Goal: Check status: Check status

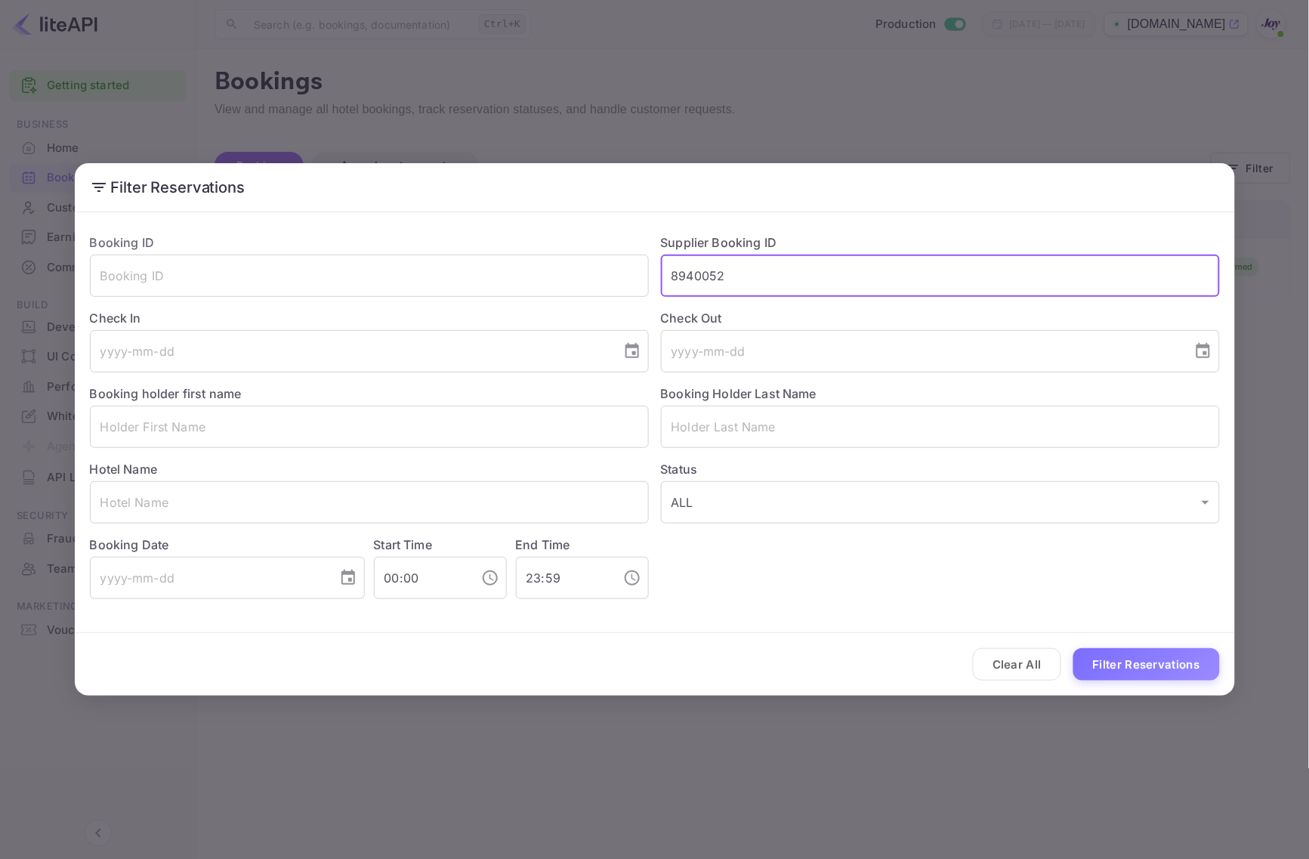
drag, startPoint x: 0, startPoint y: 0, endPoint x: 744, endPoint y: 272, distance: 792.3
click at [744, 272] on input "8940052" at bounding box center [940, 276] width 559 height 42
type input "8310843"
click at [1083, 662] on button "Filter Reservations" at bounding box center [1147, 664] width 147 height 32
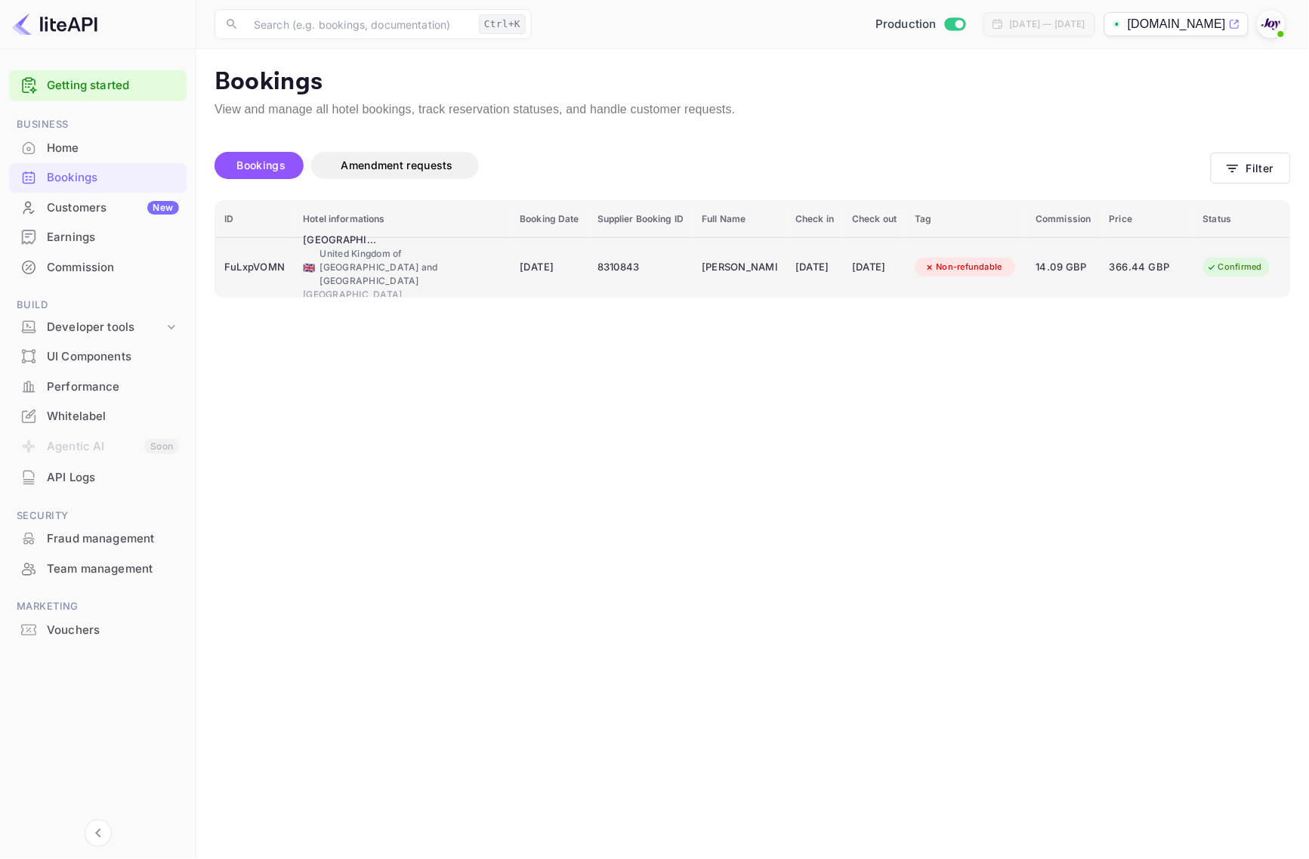
click at [267, 273] on div "FuLxpVOMN" at bounding box center [254, 267] width 60 height 24
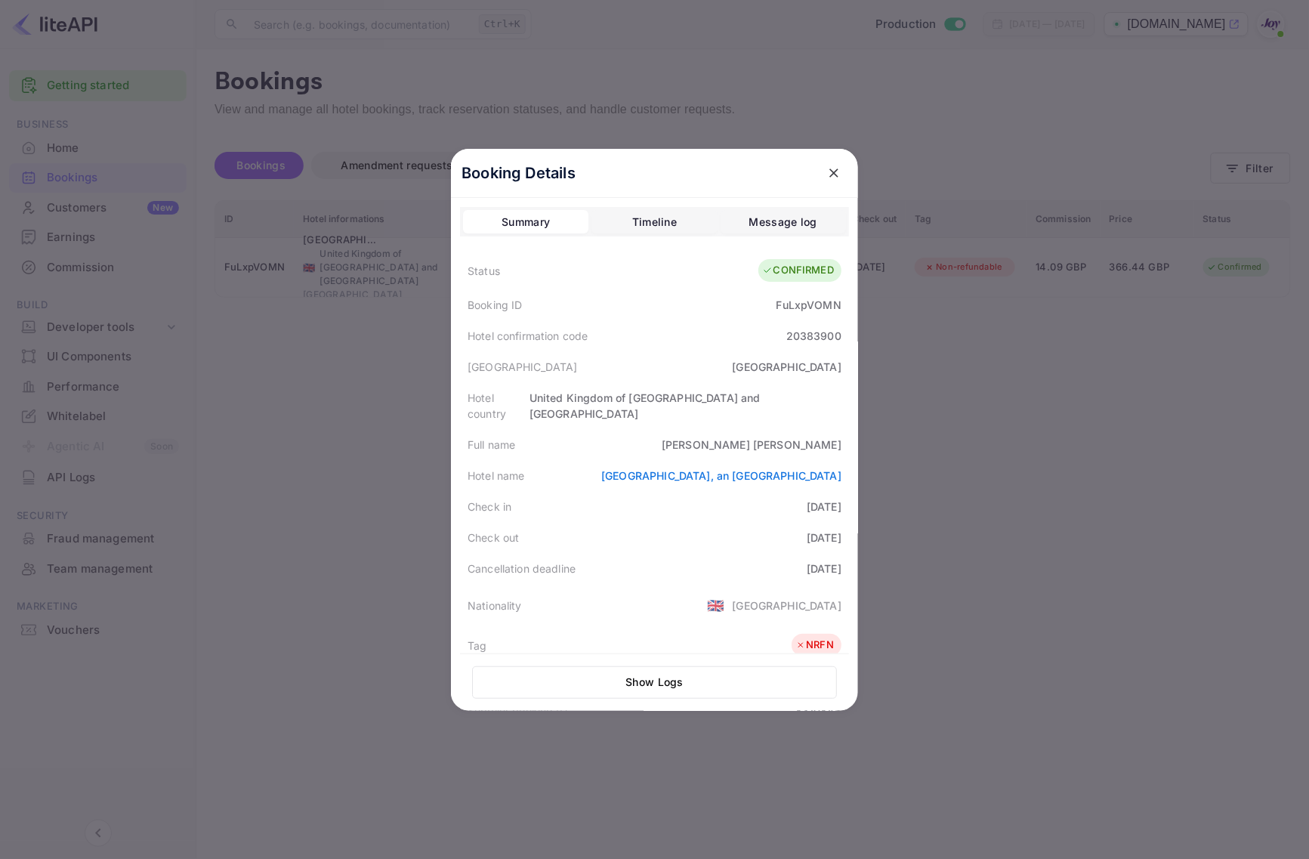
drag, startPoint x: 1017, startPoint y: 437, endPoint x: 1186, endPoint y: 262, distance: 243.1
click at [1024, 429] on div at bounding box center [654, 429] width 1309 height 859
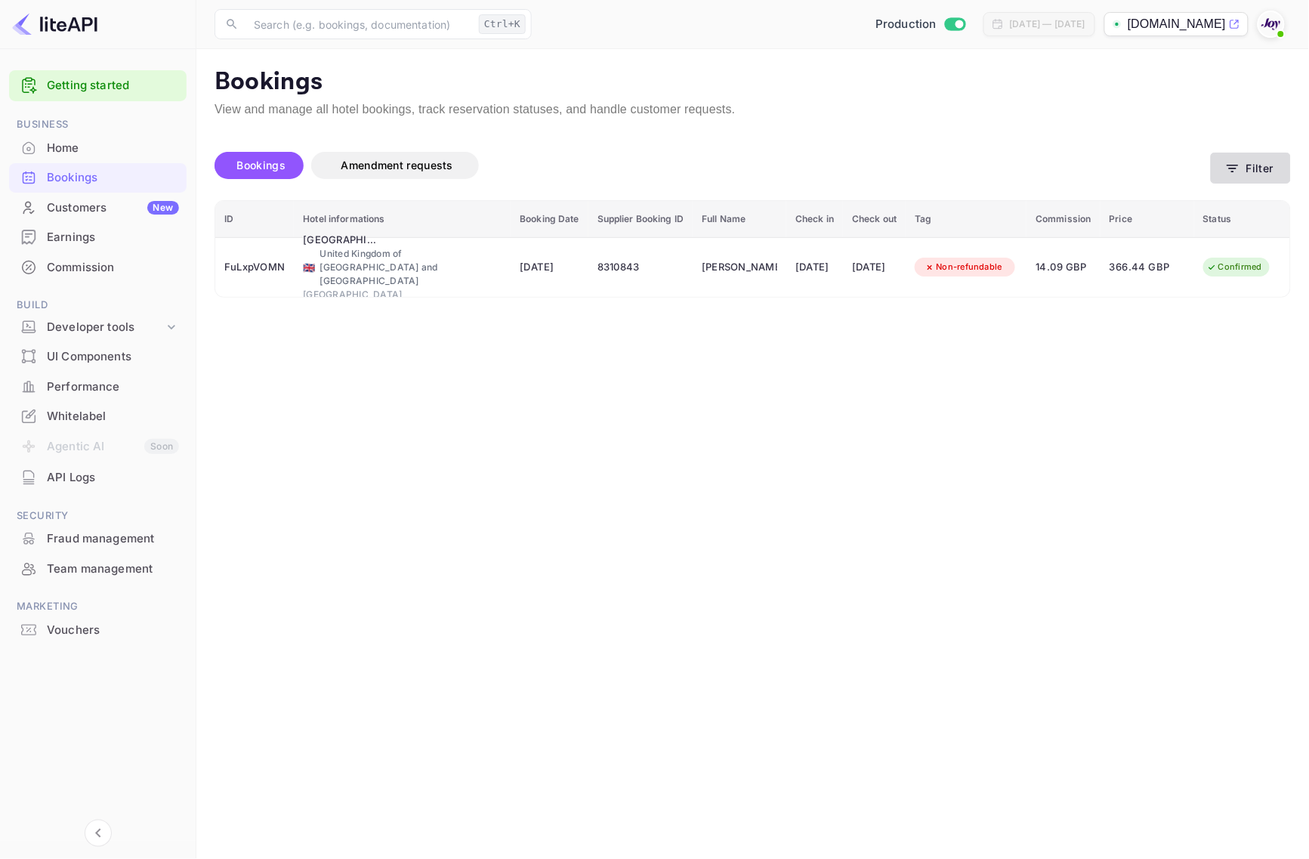
click at [1244, 156] on button "Filter" at bounding box center [1251, 168] width 80 height 31
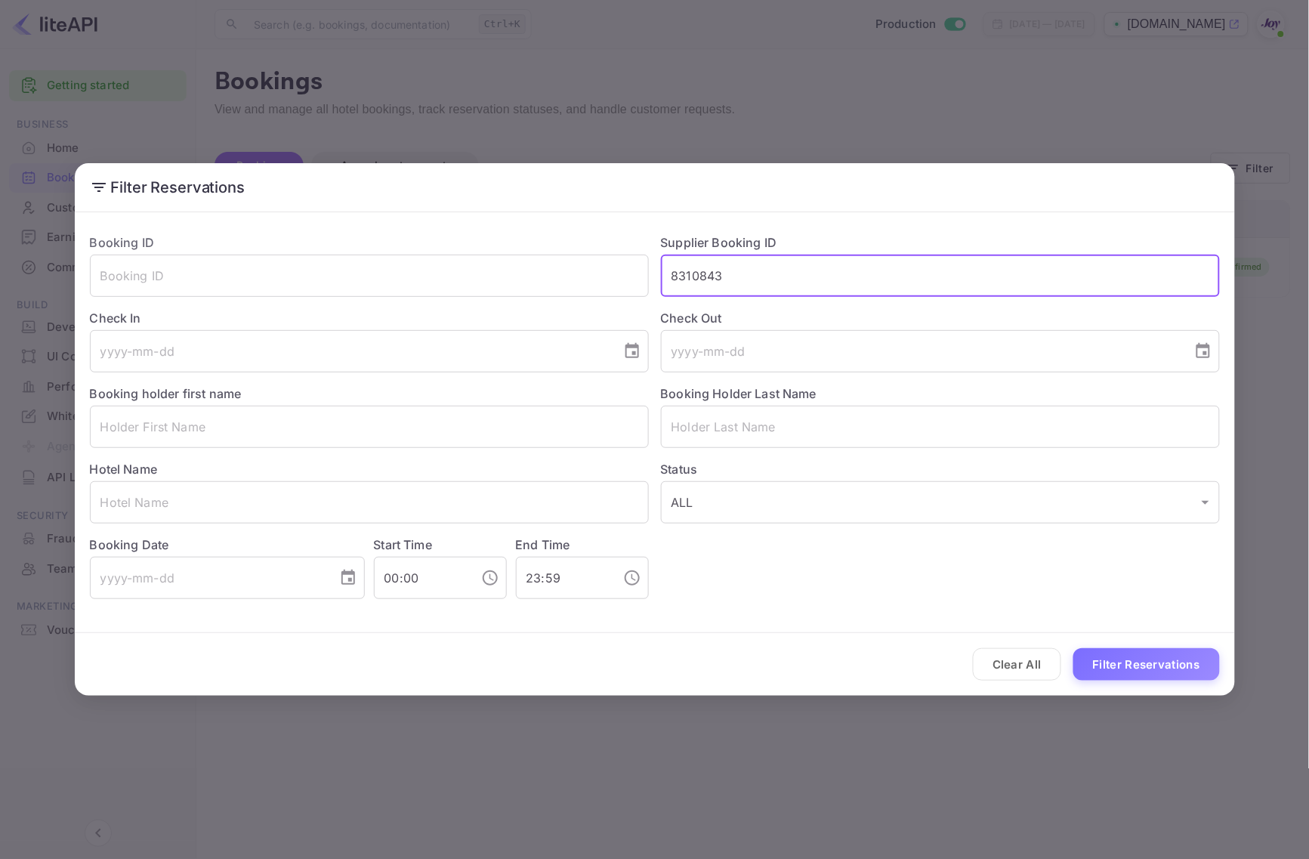
click at [848, 292] on input "8310843" at bounding box center [940, 276] width 559 height 42
paste input "500260"
type input "8500260"
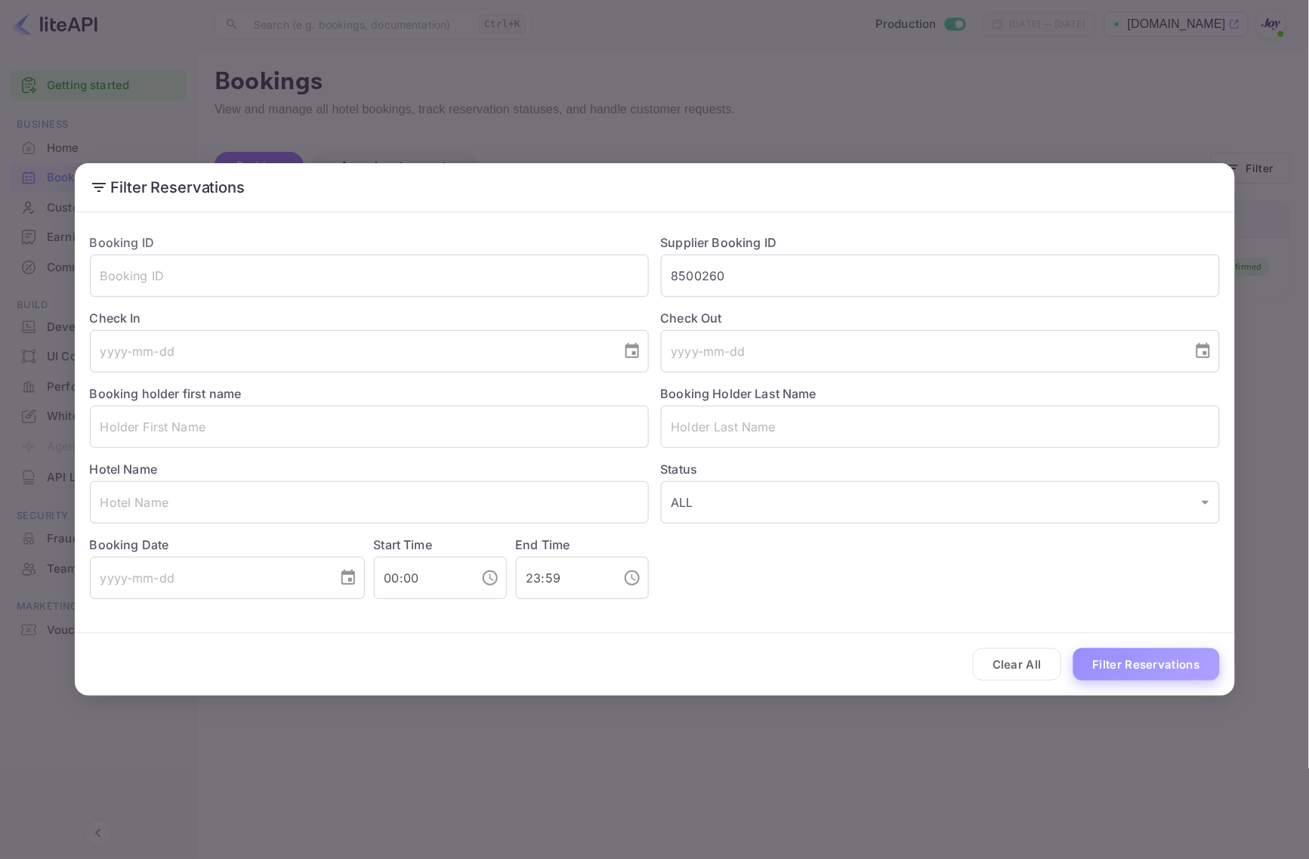
click at [1093, 672] on button "Filter Reservations" at bounding box center [1147, 664] width 147 height 32
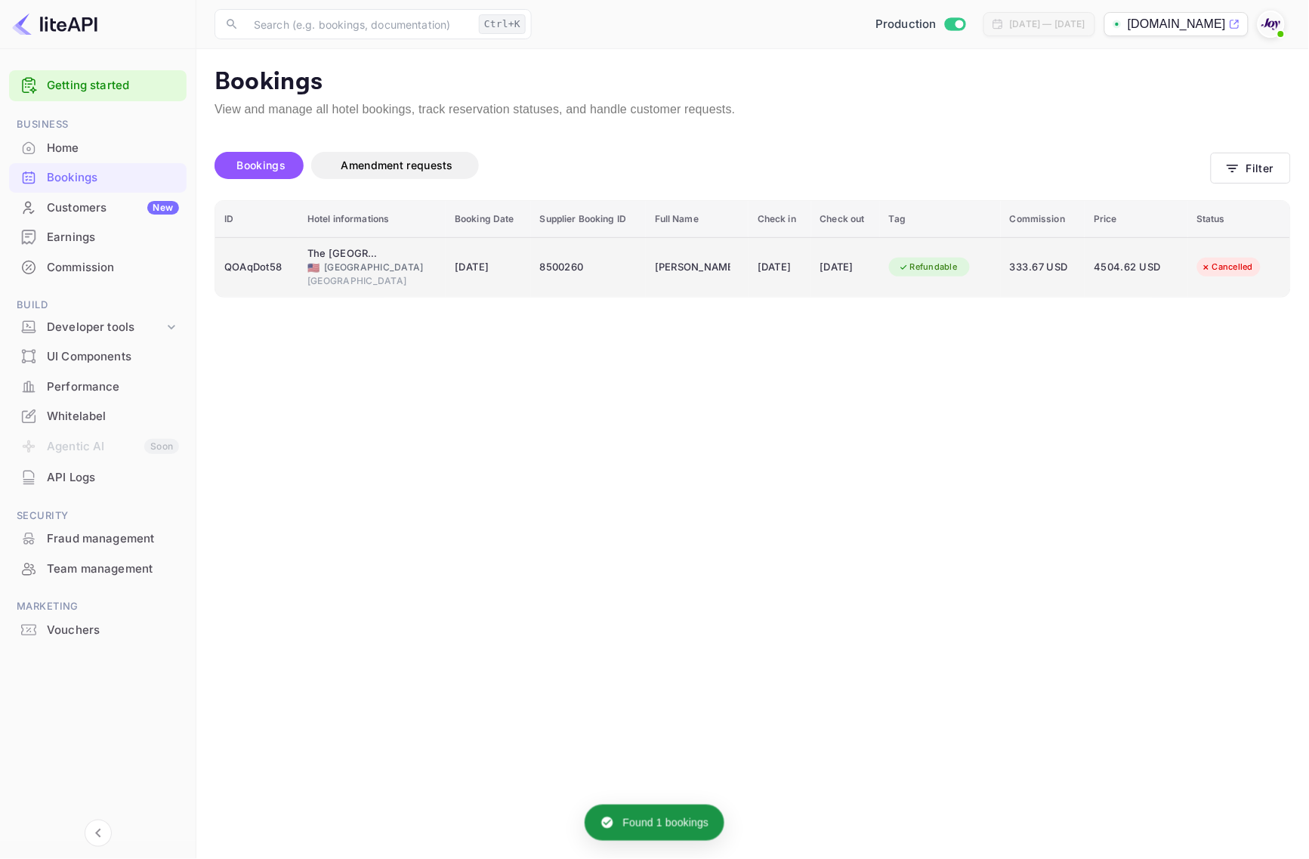
click at [266, 273] on div "QOAqDot58" at bounding box center [256, 267] width 65 height 24
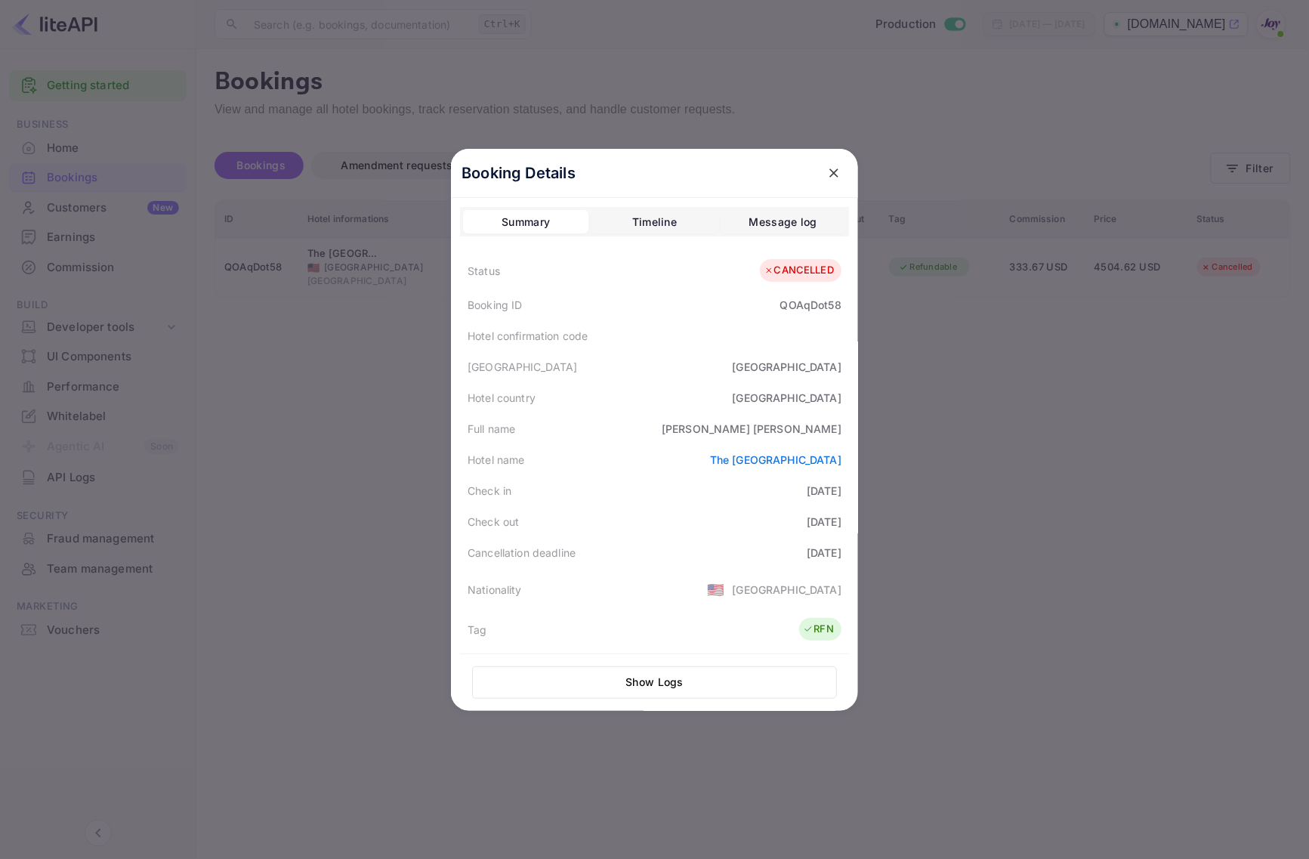
click at [1028, 484] on div at bounding box center [654, 429] width 1309 height 859
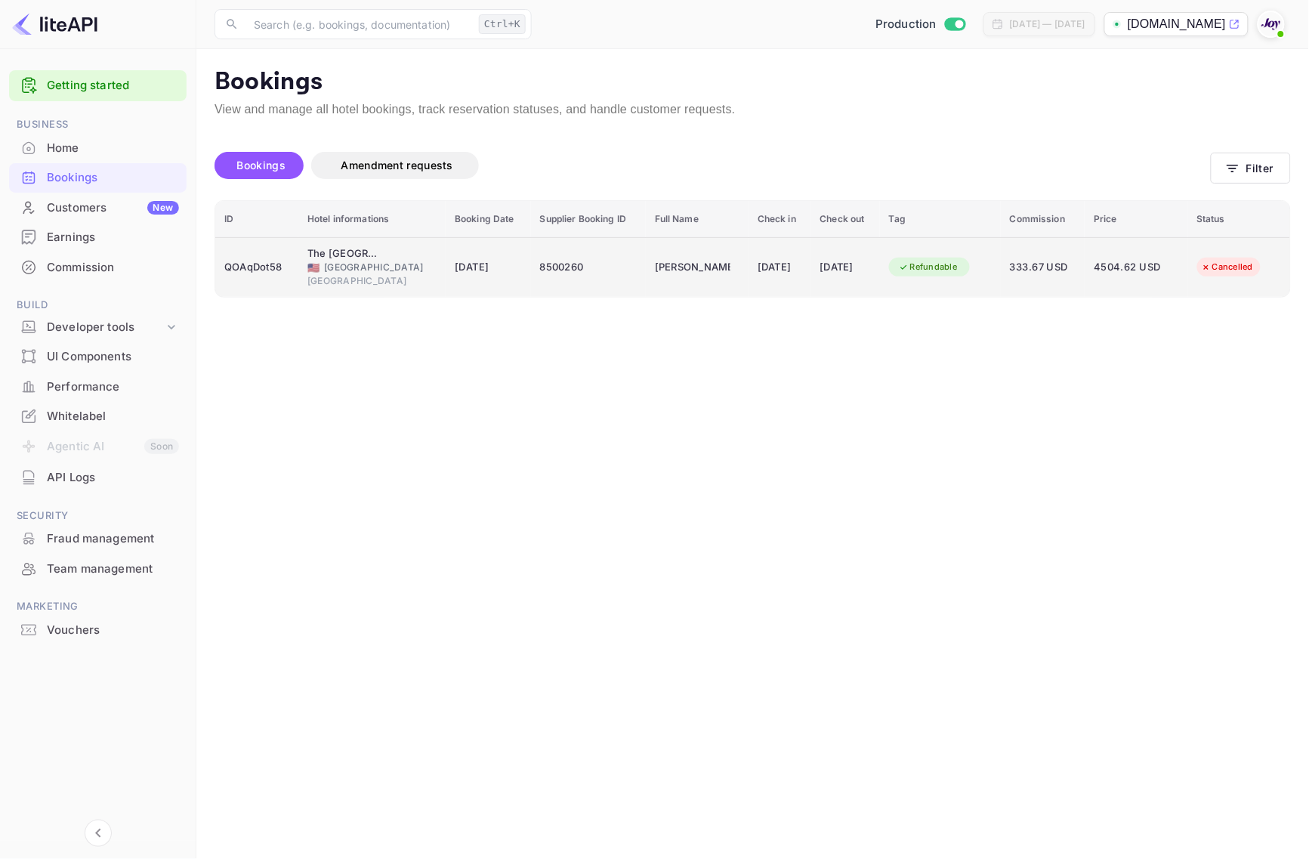
click at [406, 277] on div "[GEOGRAPHIC_DATA]" at bounding box center [371, 281] width 129 height 14
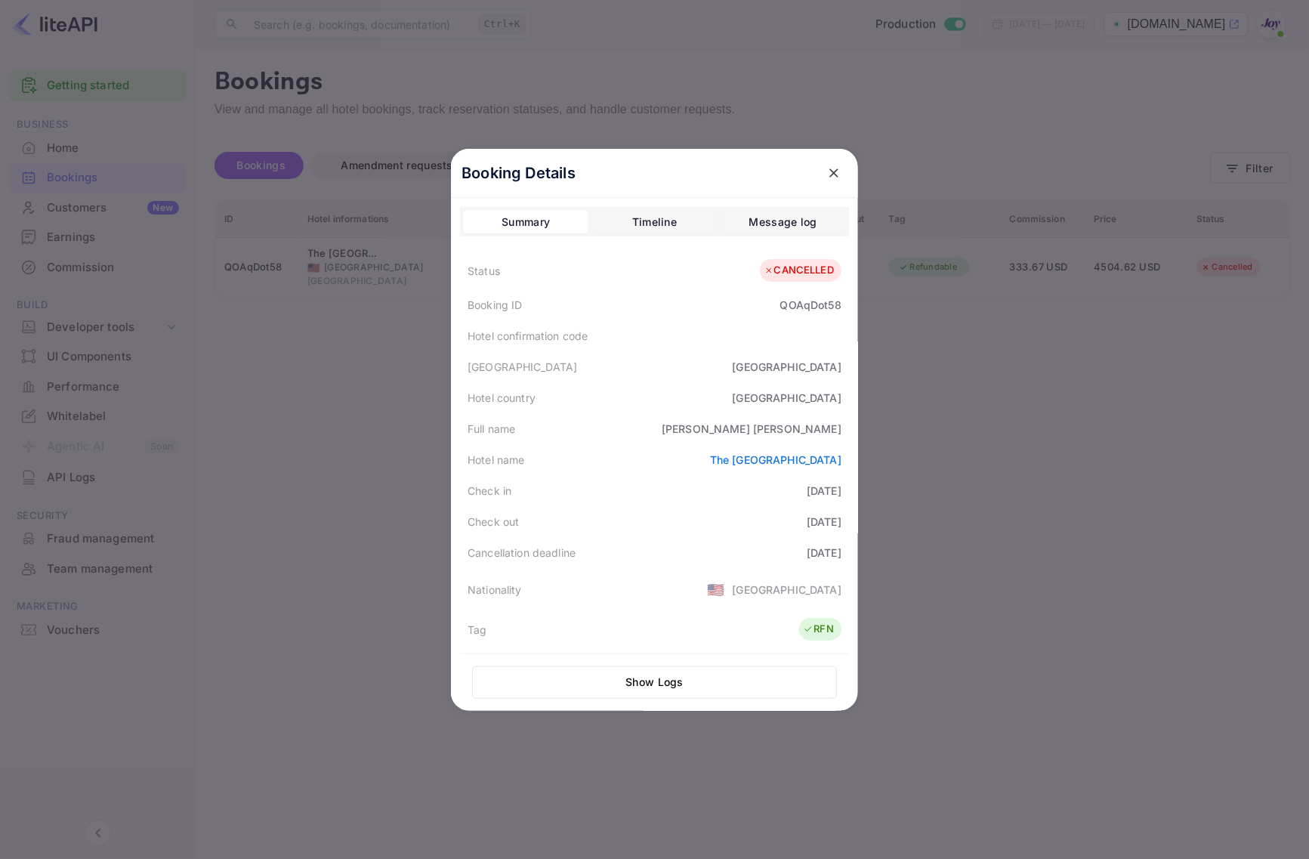
click at [798, 306] on div "QOAqDot58" at bounding box center [810, 305] width 61 height 16
copy div "QOAqDot58"
click at [818, 425] on div "[PERSON_NAME]" at bounding box center [752, 429] width 180 height 16
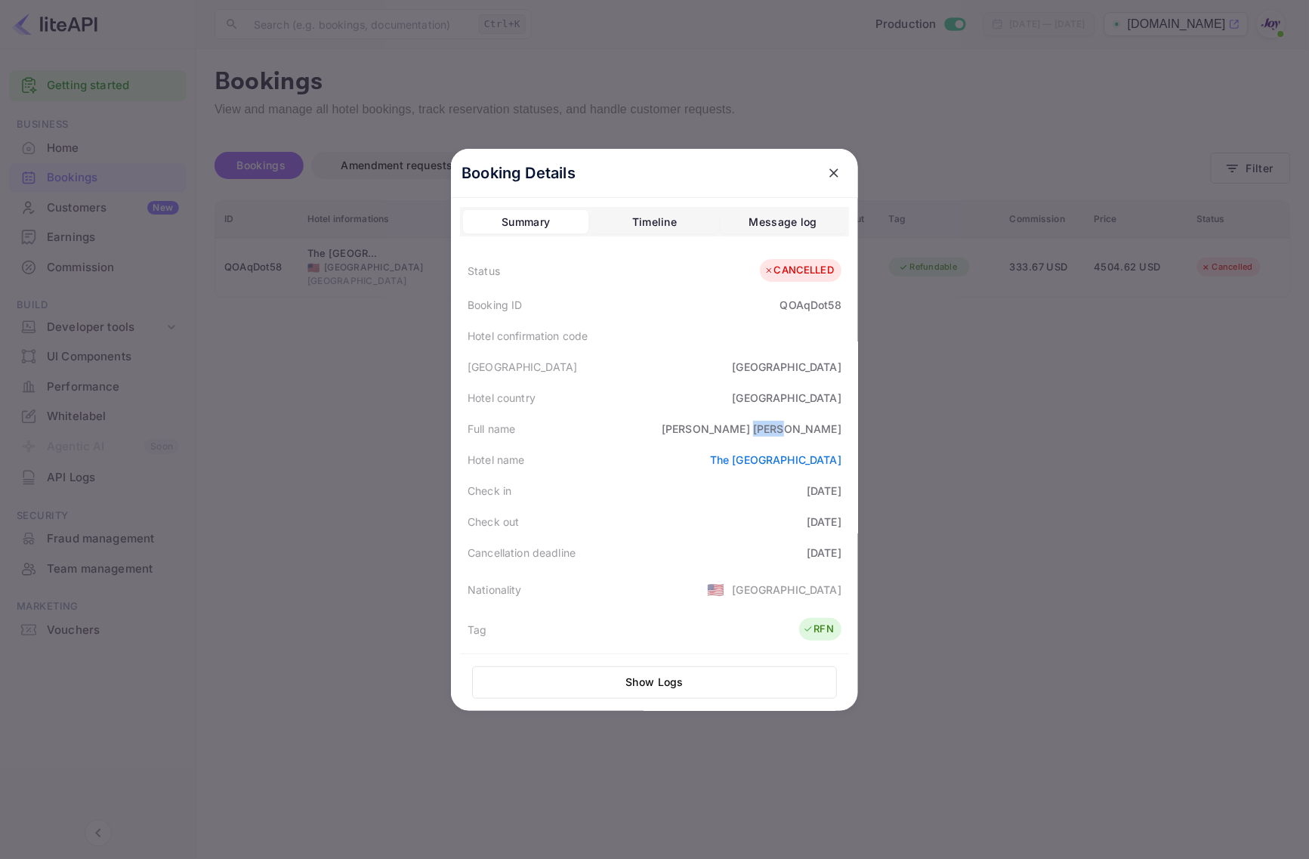
click at [818, 425] on div "[PERSON_NAME]" at bounding box center [752, 429] width 180 height 16
copy div "[PERSON_NAME]"
click at [824, 423] on div "[PERSON_NAME]" at bounding box center [752, 429] width 180 height 16
drag, startPoint x: 952, startPoint y: 341, endPoint x: 1157, endPoint y: 282, distance: 214.0
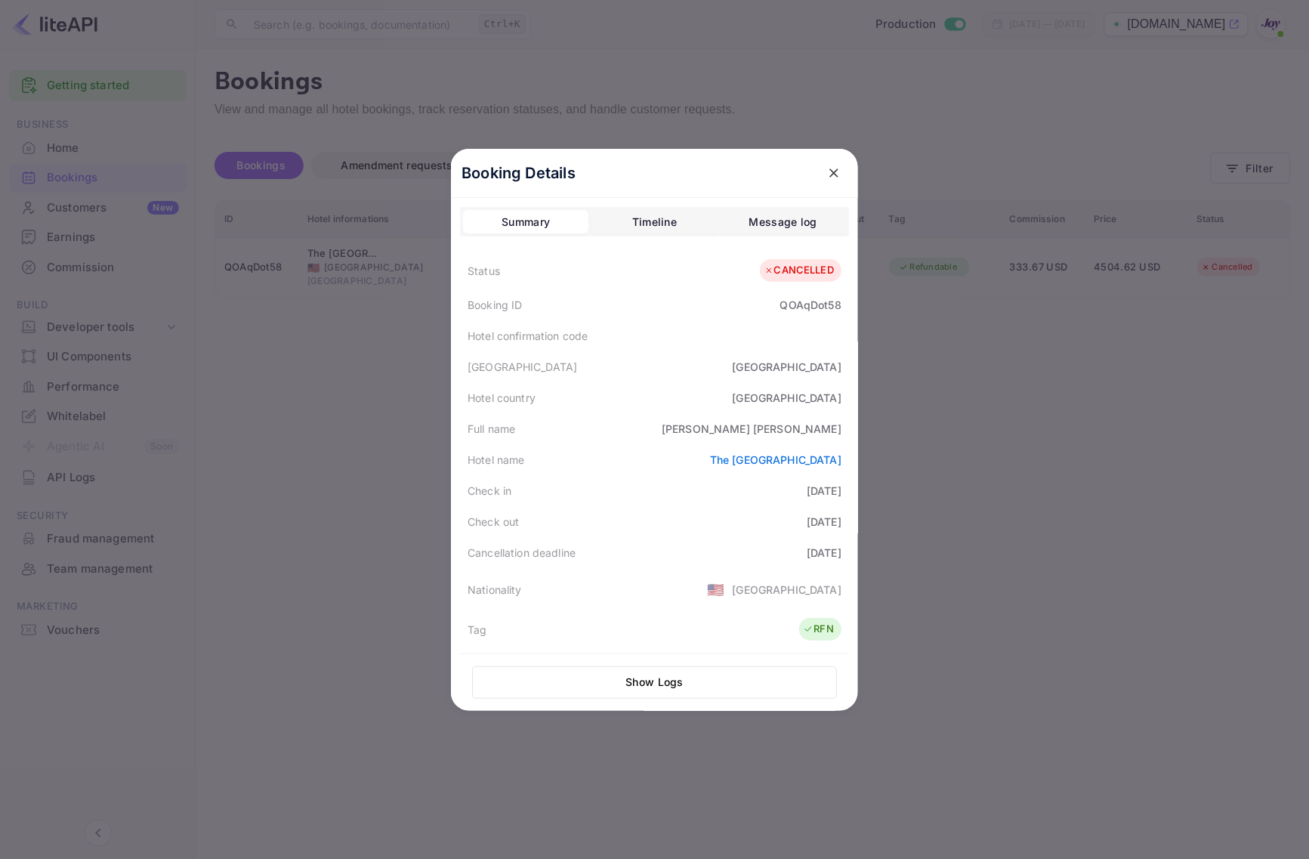
click at [954, 341] on div at bounding box center [654, 429] width 1309 height 859
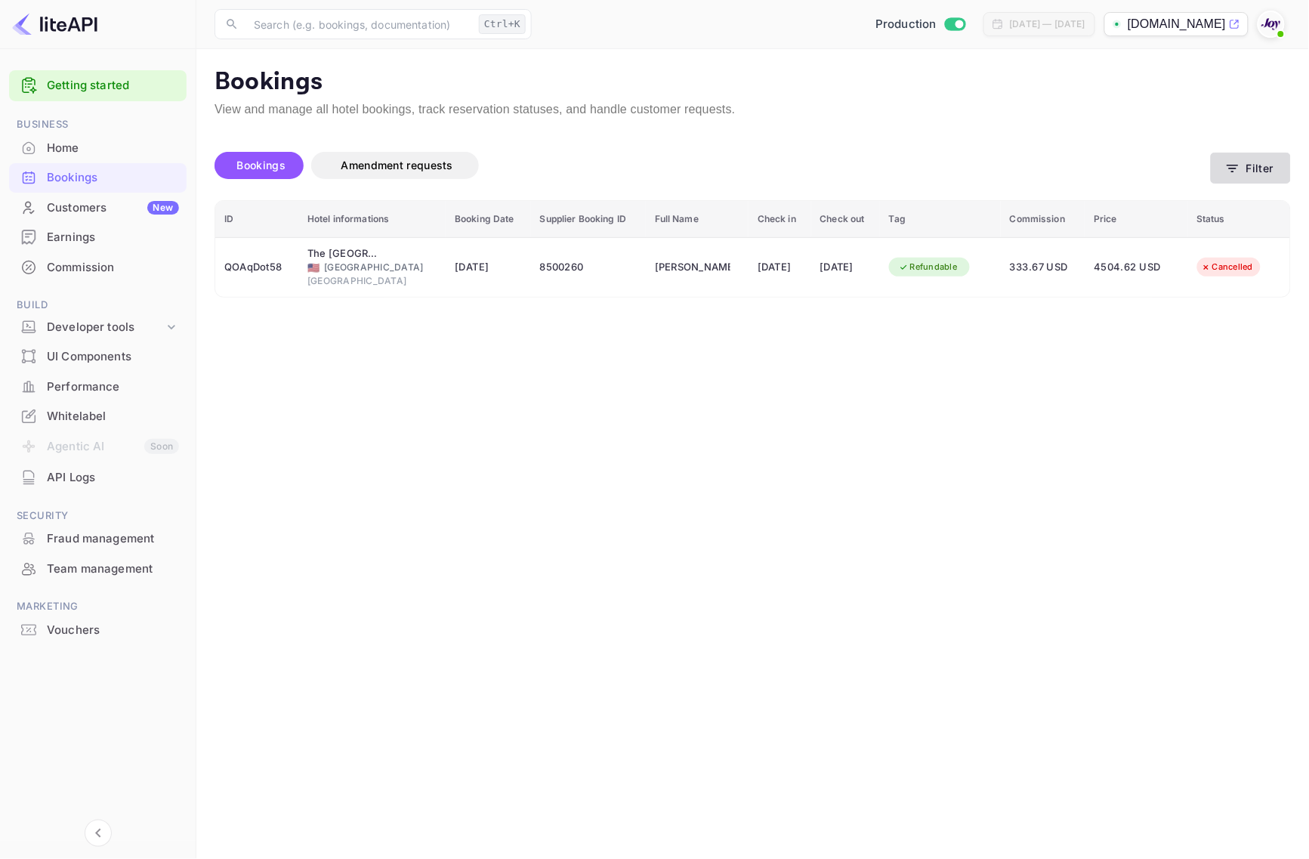
click at [1245, 167] on button "Filter" at bounding box center [1251, 168] width 80 height 31
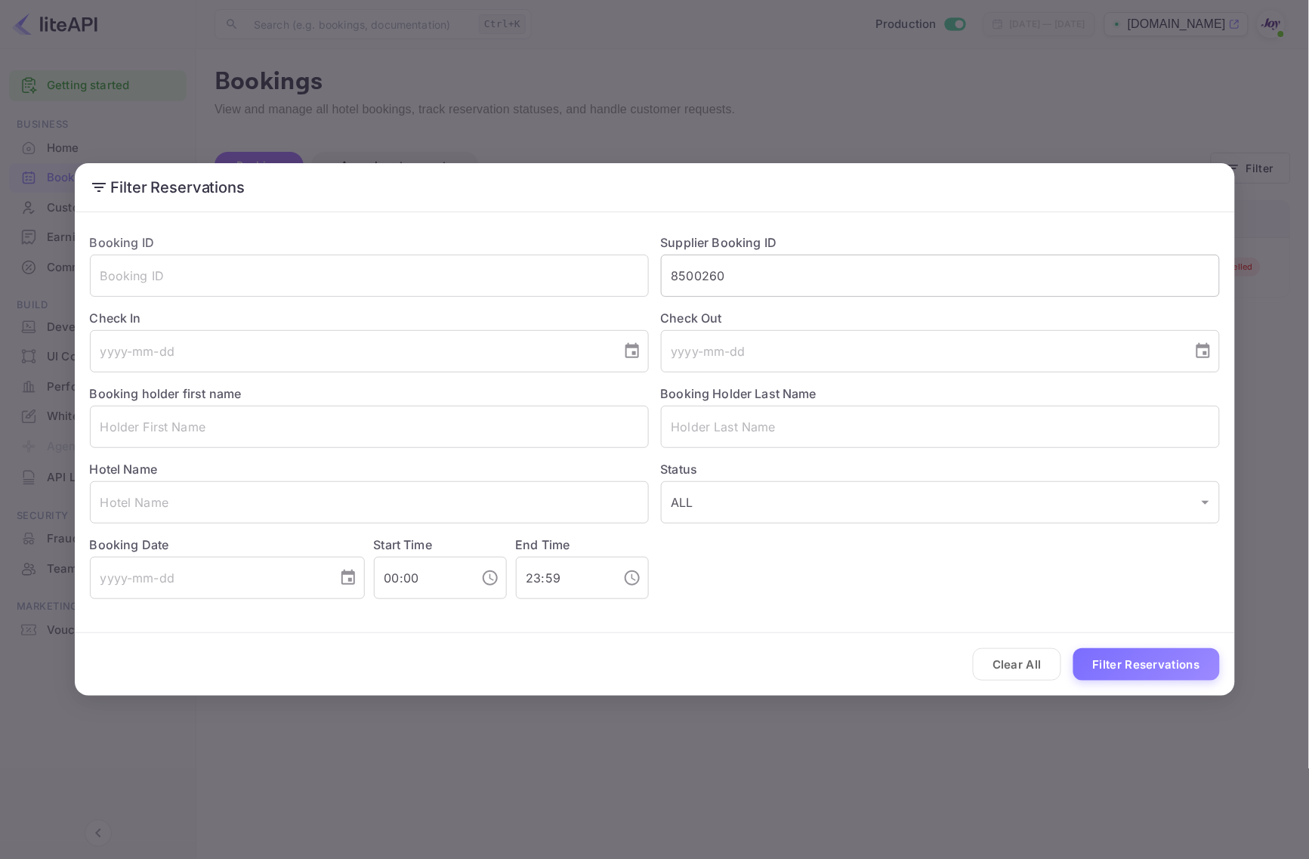
click at [830, 284] on input "8500260" at bounding box center [940, 276] width 559 height 42
click at [832, 283] on input "8500260" at bounding box center [940, 276] width 559 height 42
paste input "832639"
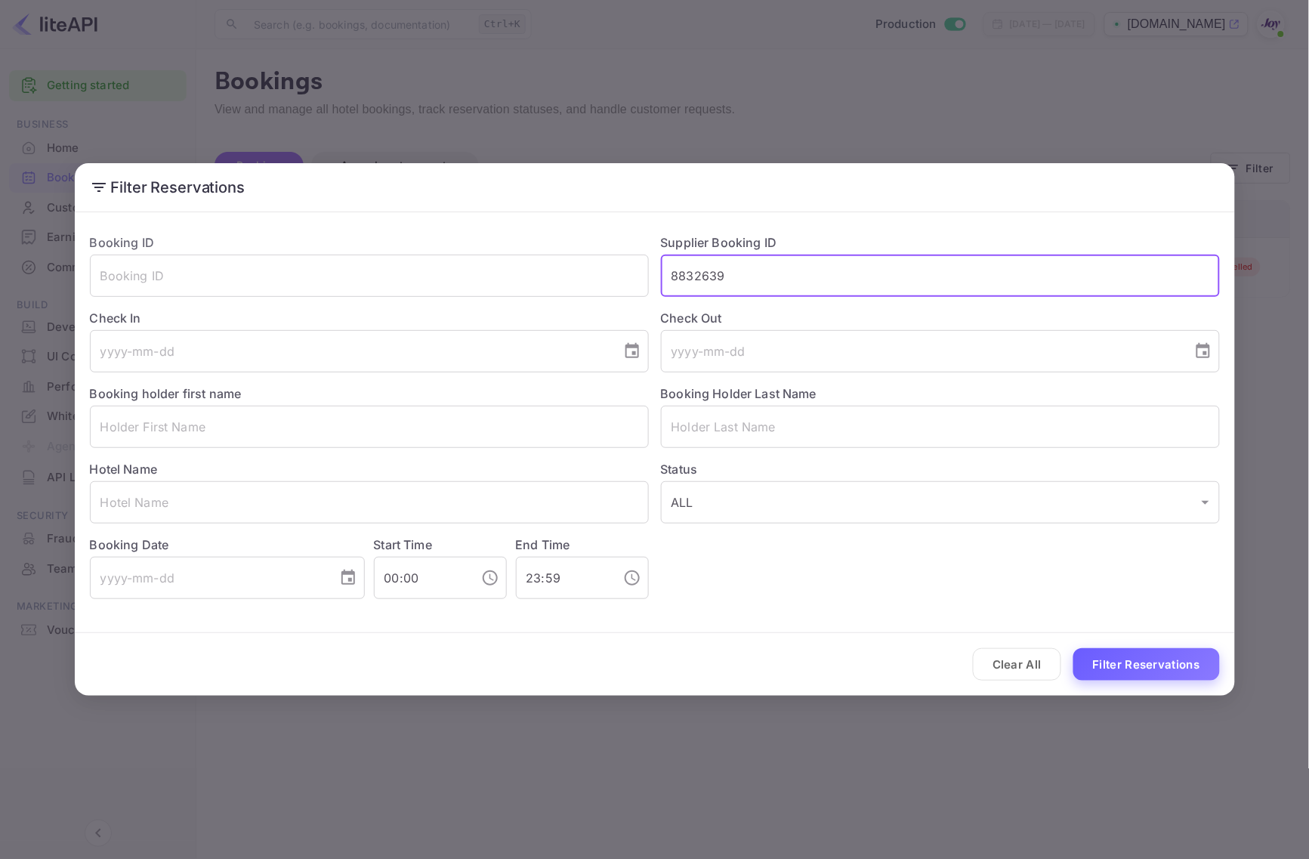
type input "8832639"
click at [1151, 663] on button "Filter Reservations" at bounding box center [1147, 664] width 147 height 32
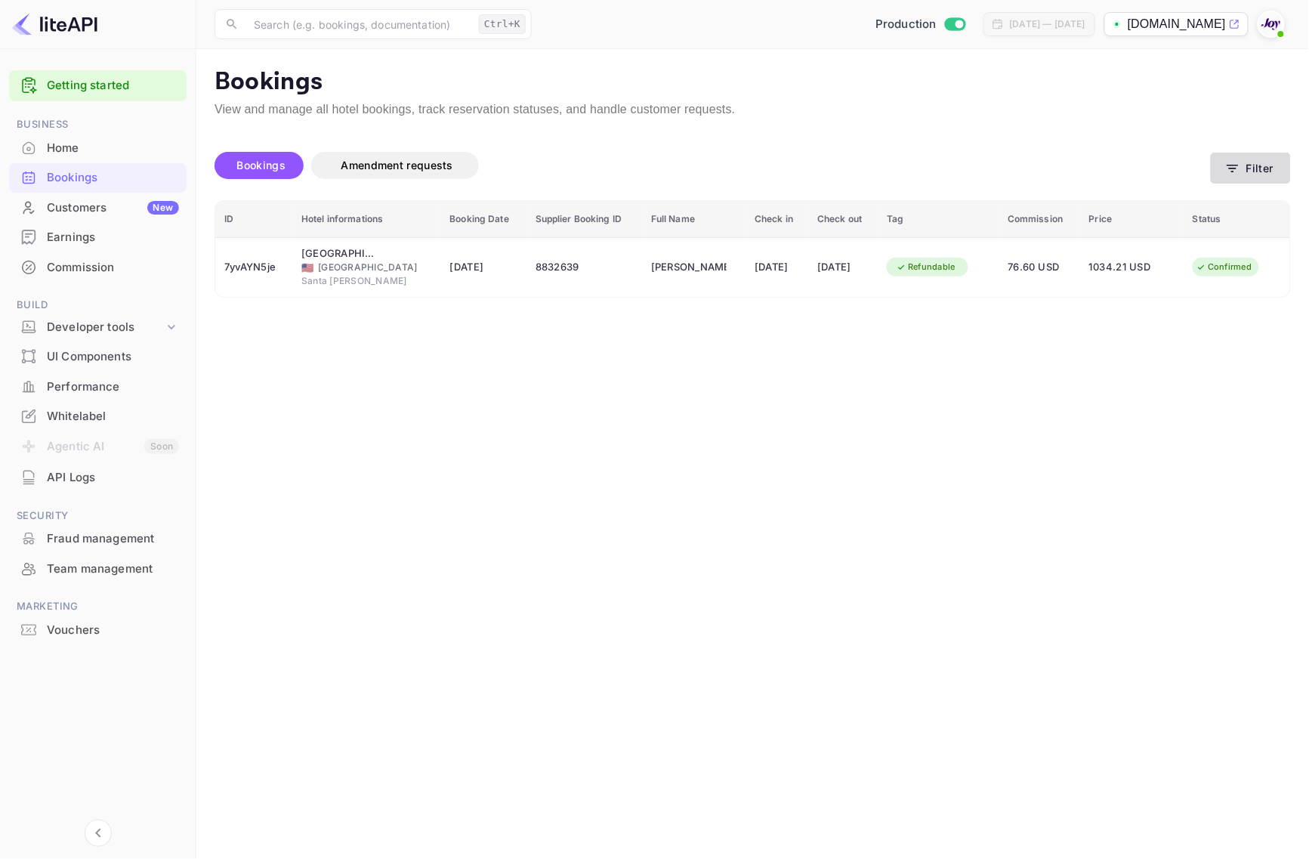
click at [1267, 156] on button "Filter" at bounding box center [1251, 168] width 80 height 31
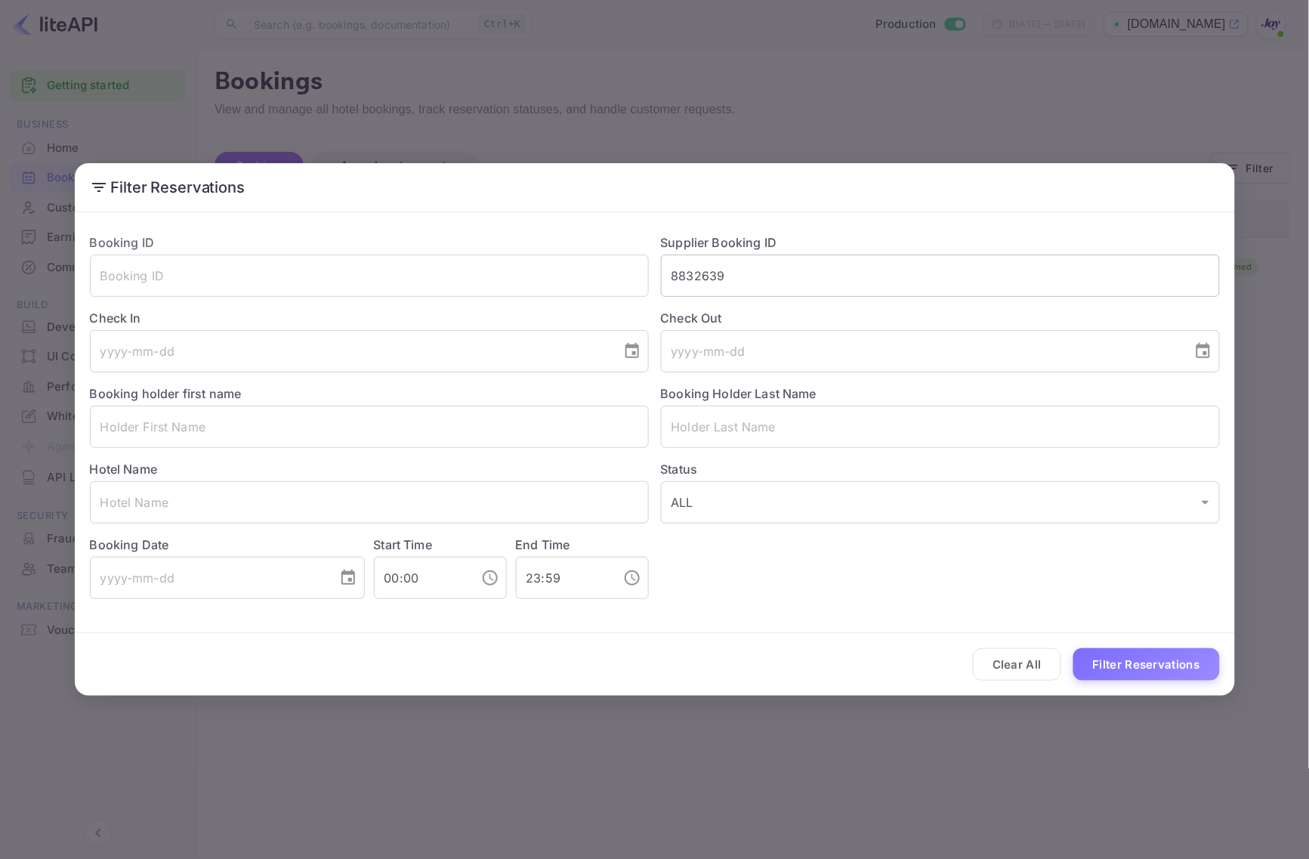
click at [844, 288] on input "8832639" at bounding box center [940, 276] width 559 height 42
paste input "940052"
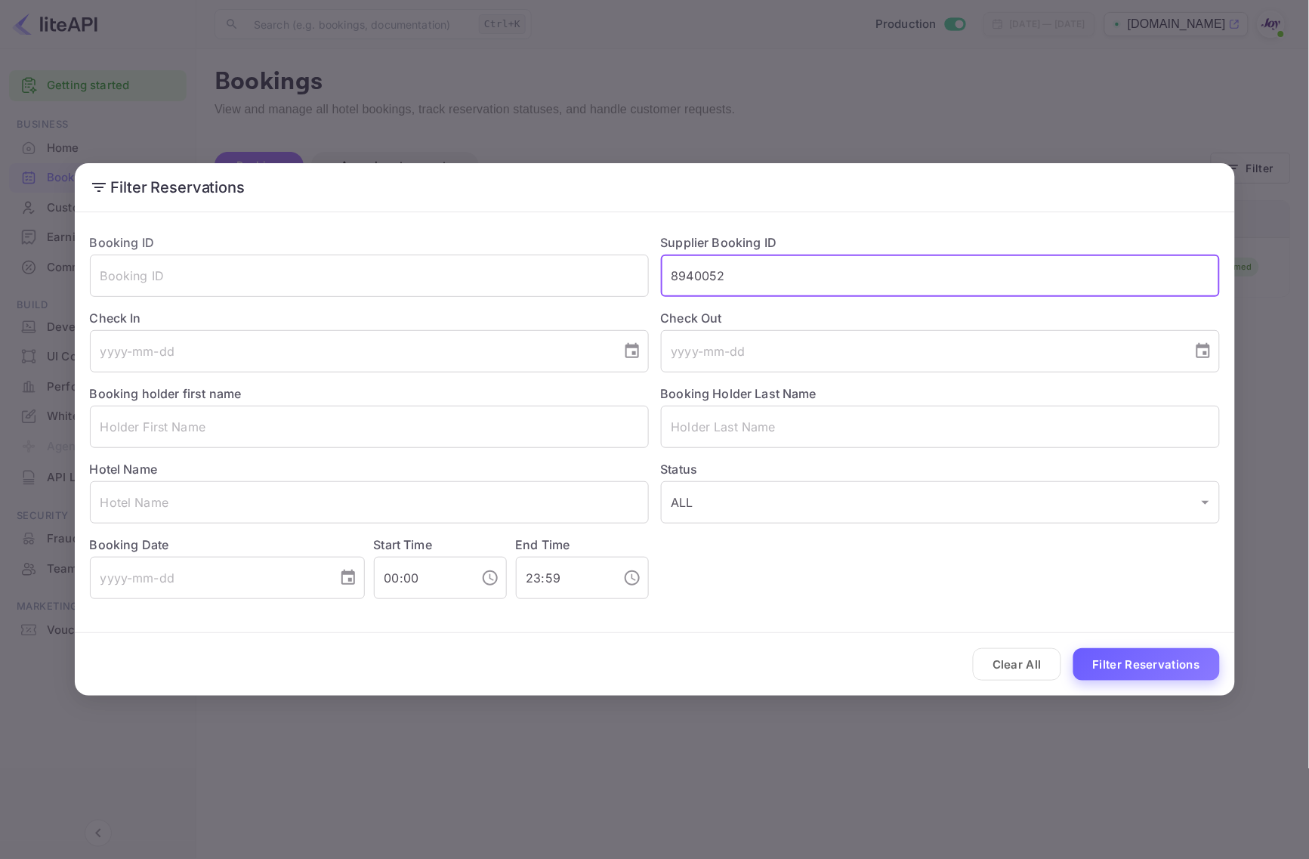
type input "8940052"
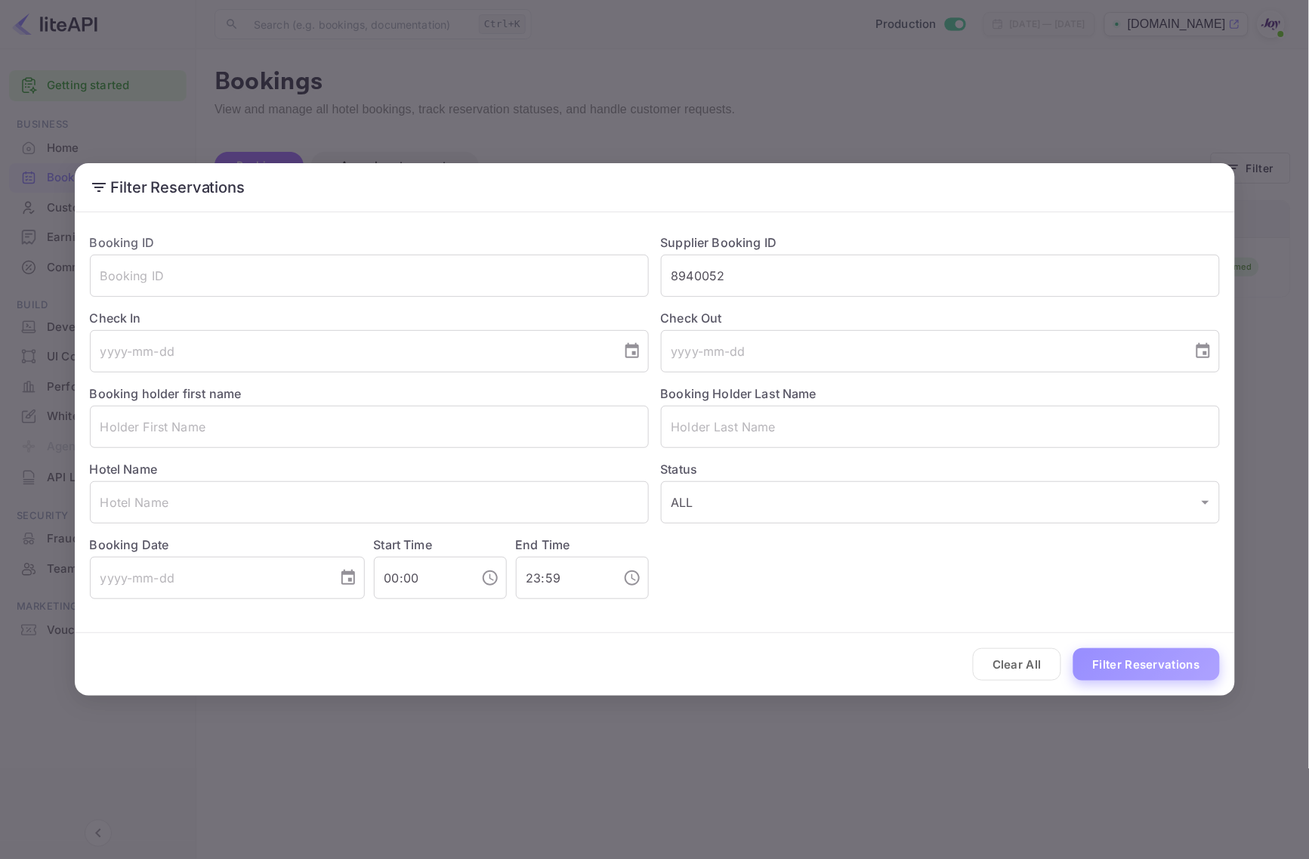
click at [1142, 667] on button "Filter Reservations" at bounding box center [1147, 664] width 147 height 32
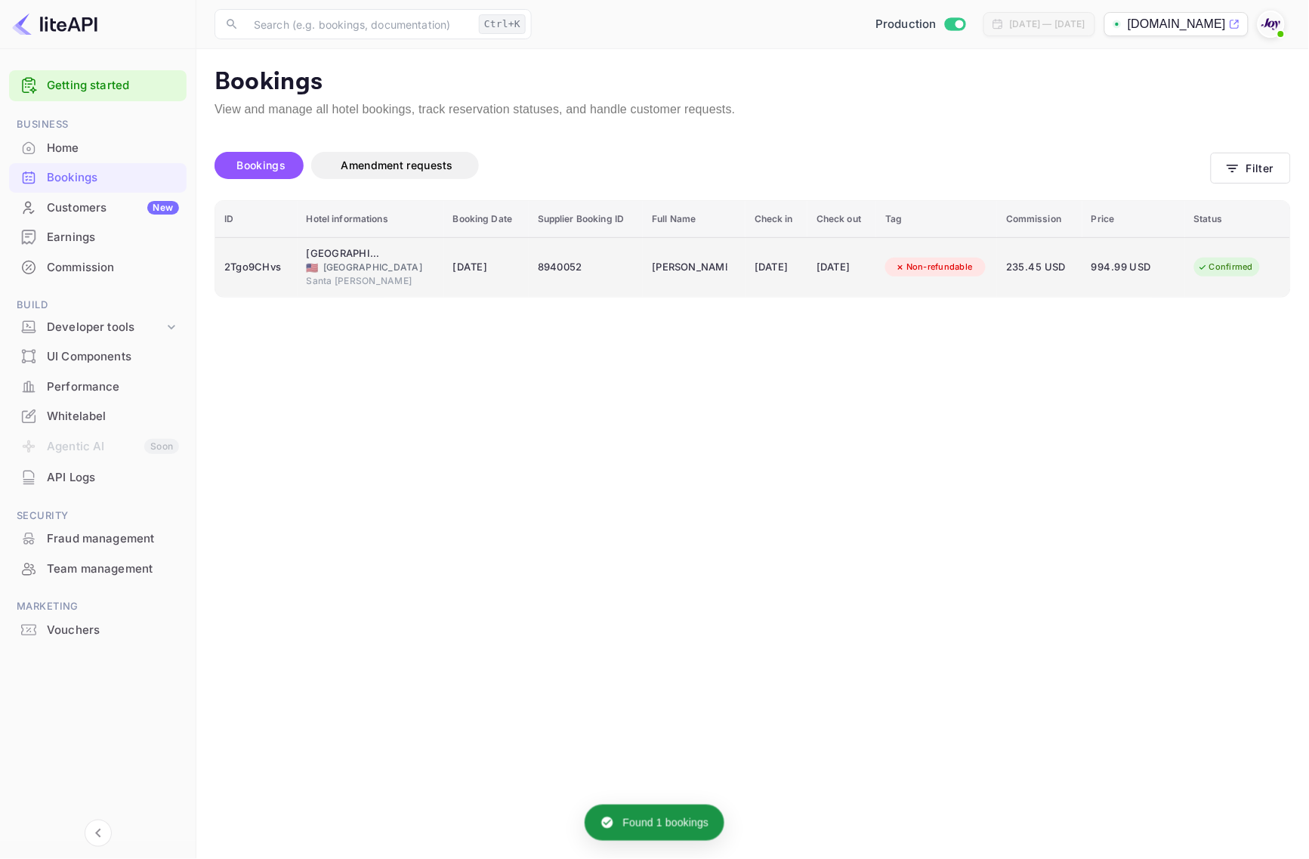
click at [268, 263] on div "2Tgo9CHvs" at bounding box center [256, 267] width 64 height 24
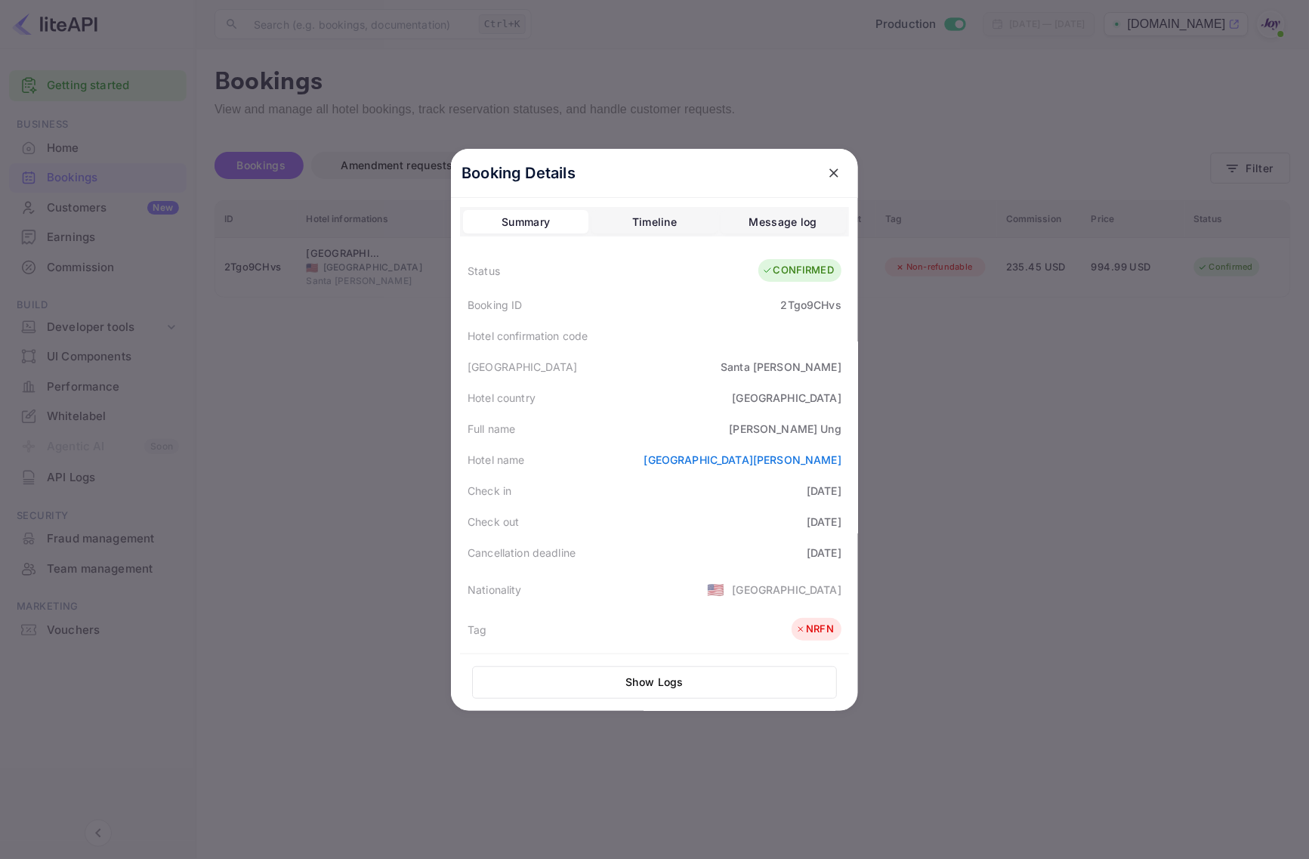
drag, startPoint x: 620, startPoint y: 459, endPoint x: 847, endPoint y: 473, distance: 227.8
click at [847, 473] on div "Booking Details Summary Timeline Message log Status CONFIRMED Booking ID 2Tgo9C…" at bounding box center [654, 430] width 407 height 562
copy link "[GEOGRAPHIC_DATA][PERSON_NAME]"
click at [969, 403] on div at bounding box center [654, 429] width 1309 height 859
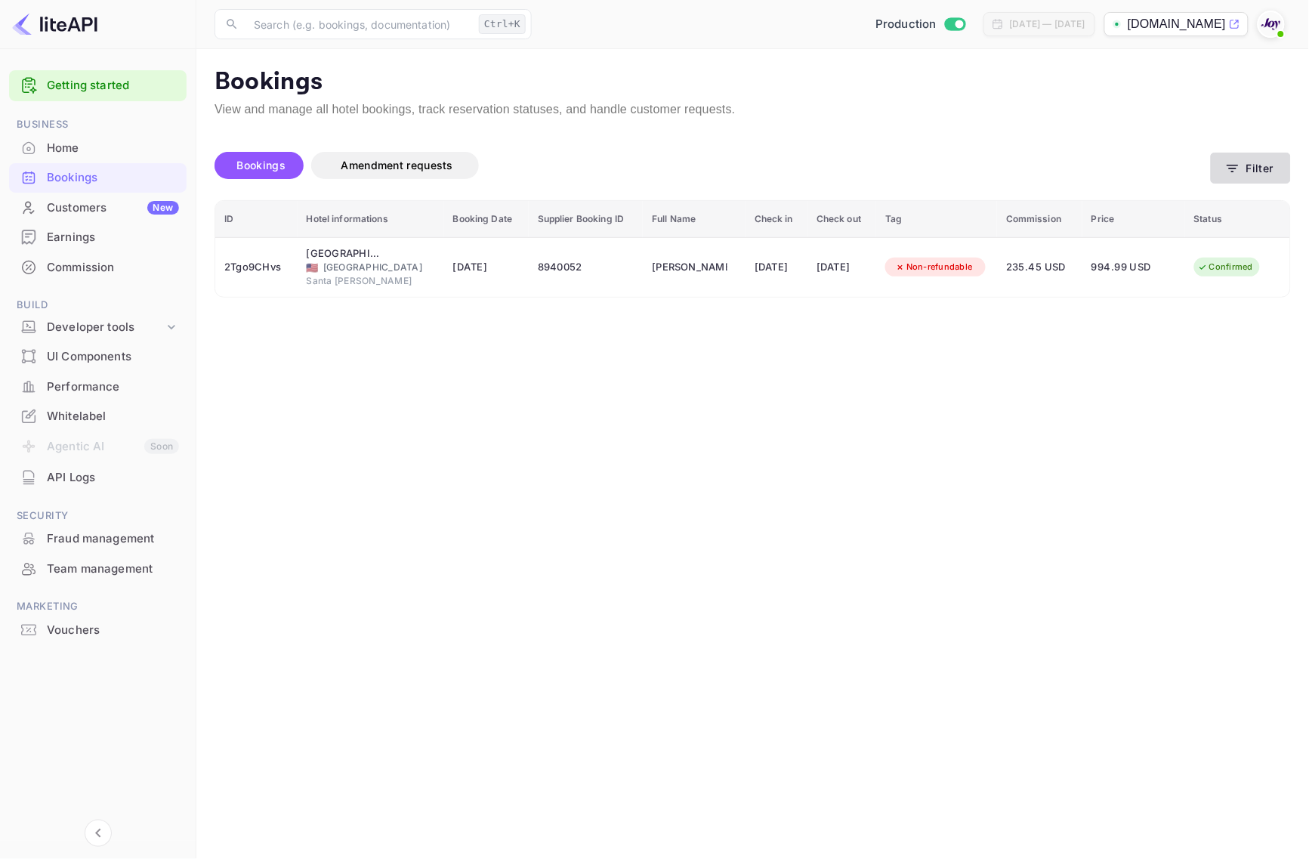
click at [1244, 175] on button "Filter" at bounding box center [1251, 168] width 80 height 31
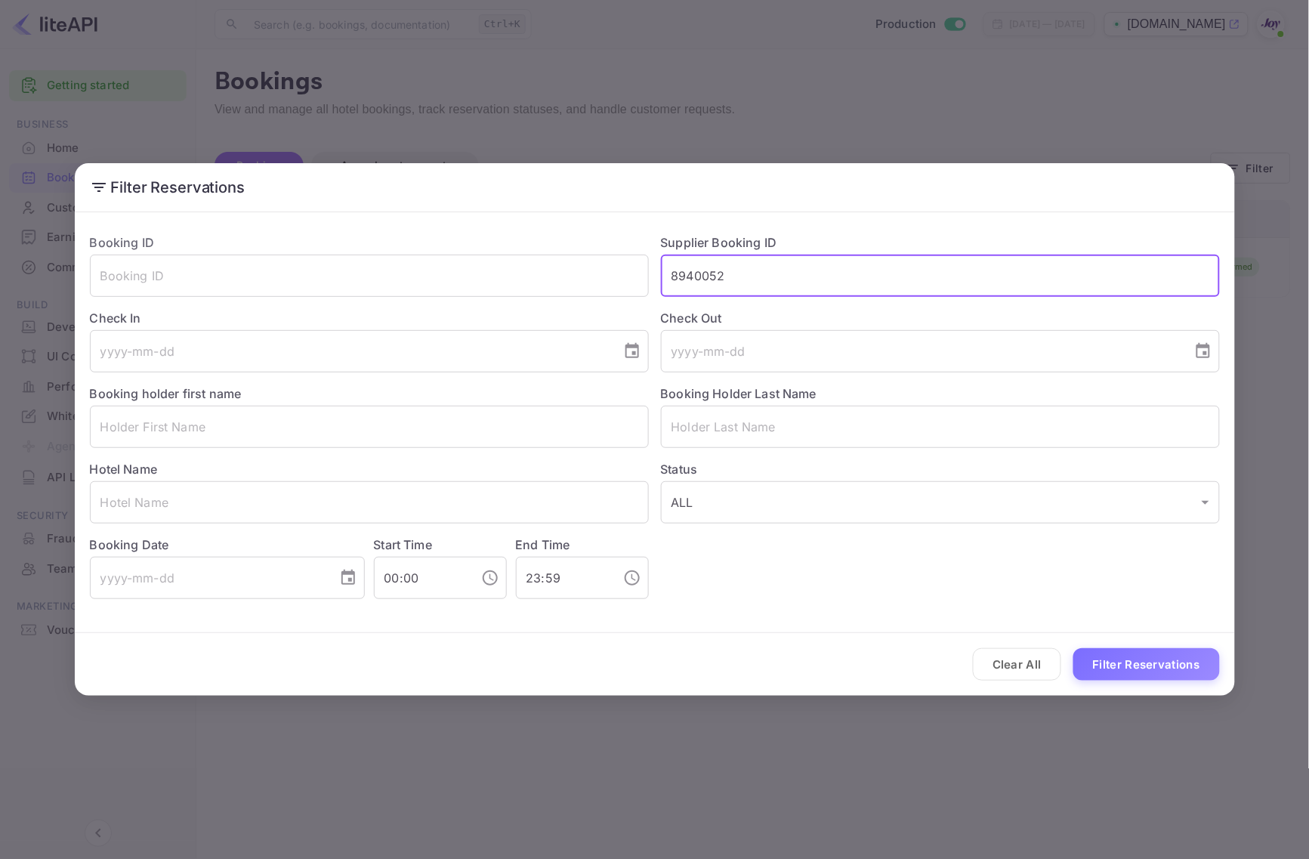
click at [956, 270] on input "8940052" at bounding box center [940, 276] width 559 height 42
paste input "310843"
type input "8310843"
click at [1141, 671] on button "Filter Reservations" at bounding box center [1147, 664] width 147 height 32
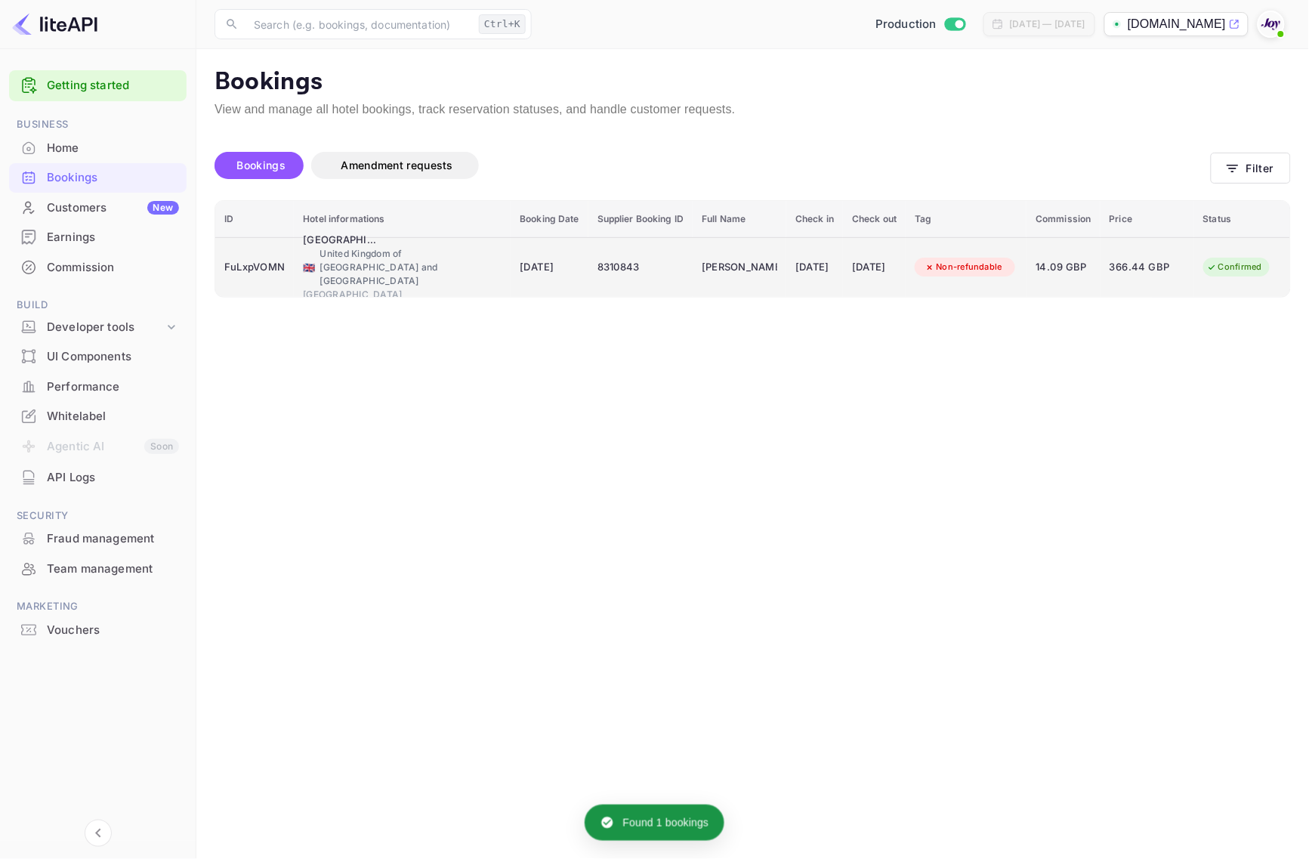
click at [253, 267] on div "FuLxpVOMN" at bounding box center [254, 267] width 60 height 24
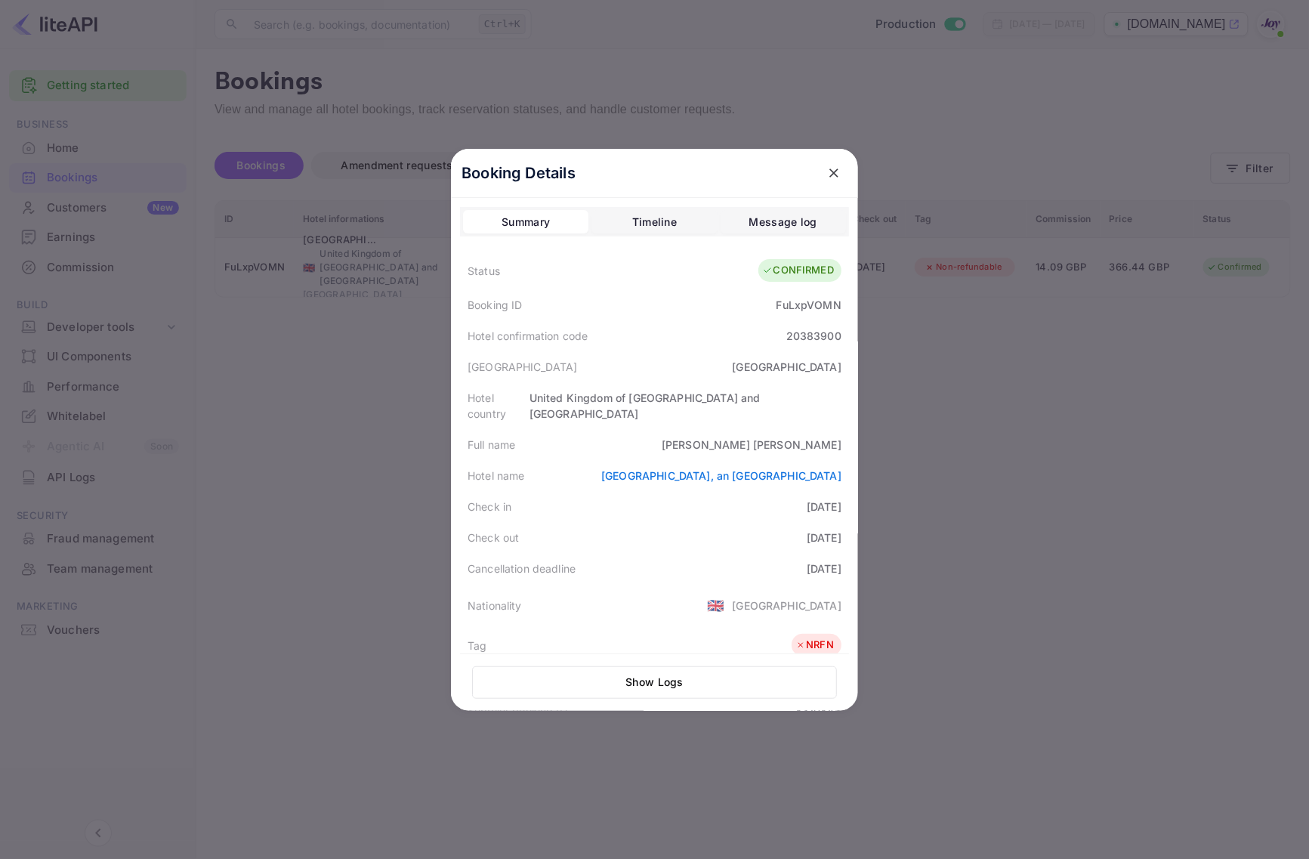
click at [808, 437] on div "[PERSON_NAME]" at bounding box center [752, 445] width 180 height 16
copy div "[PERSON_NAME]"
drag, startPoint x: 1065, startPoint y: 393, endPoint x: 1281, endPoint y: 212, distance: 281.6
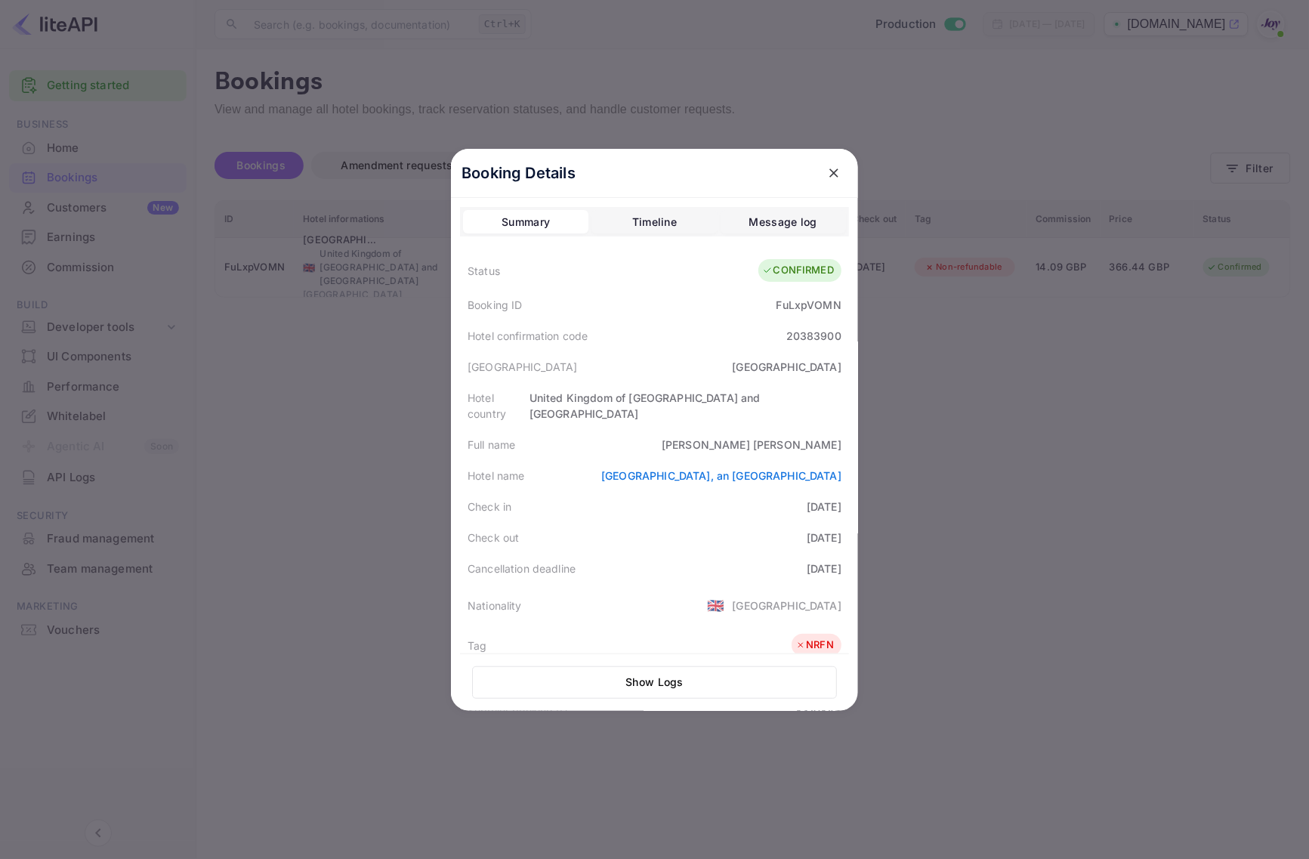
click at [1070, 390] on div at bounding box center [654, 429] width 1309 height 859
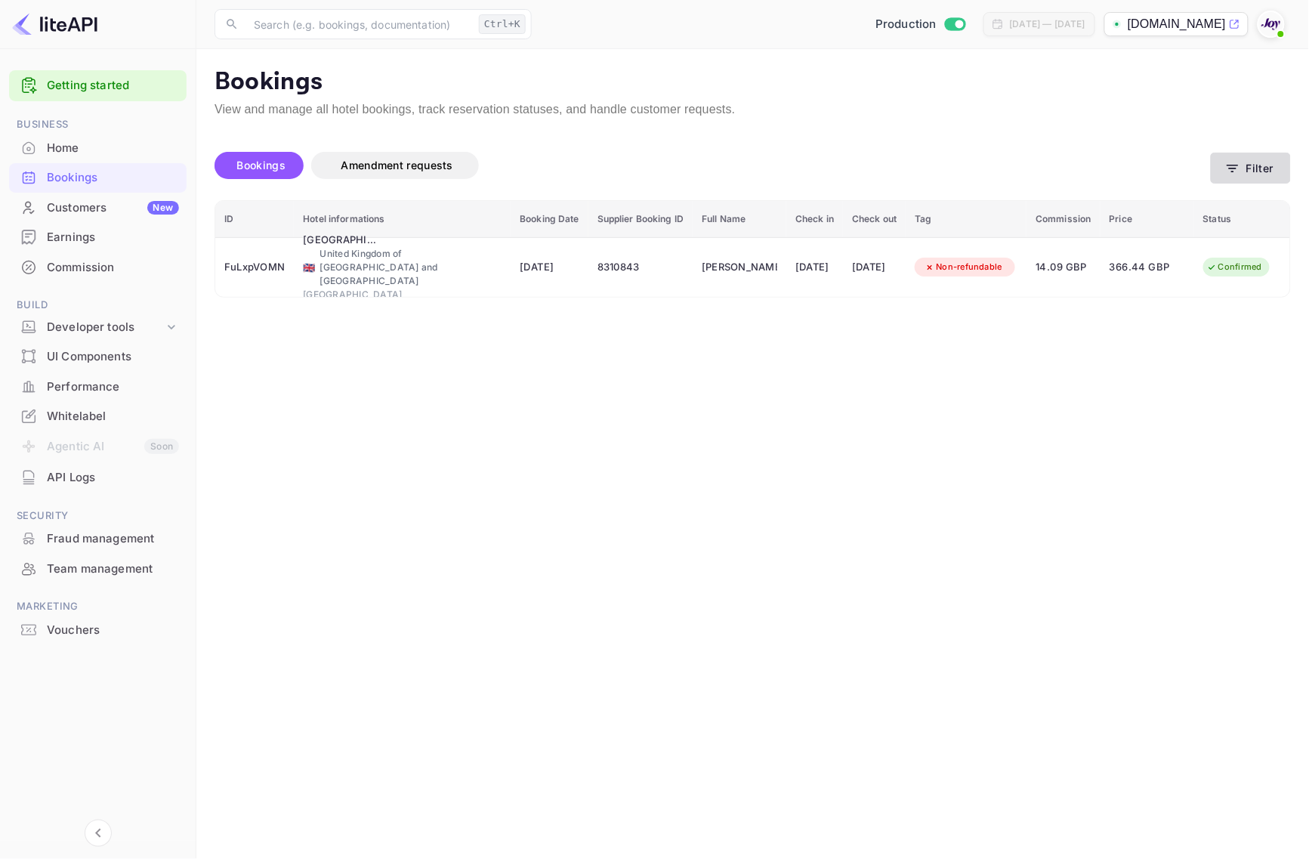
click at [1278, 156] on button "Filter" at bounding box center [1251, 168] width 80 height 31
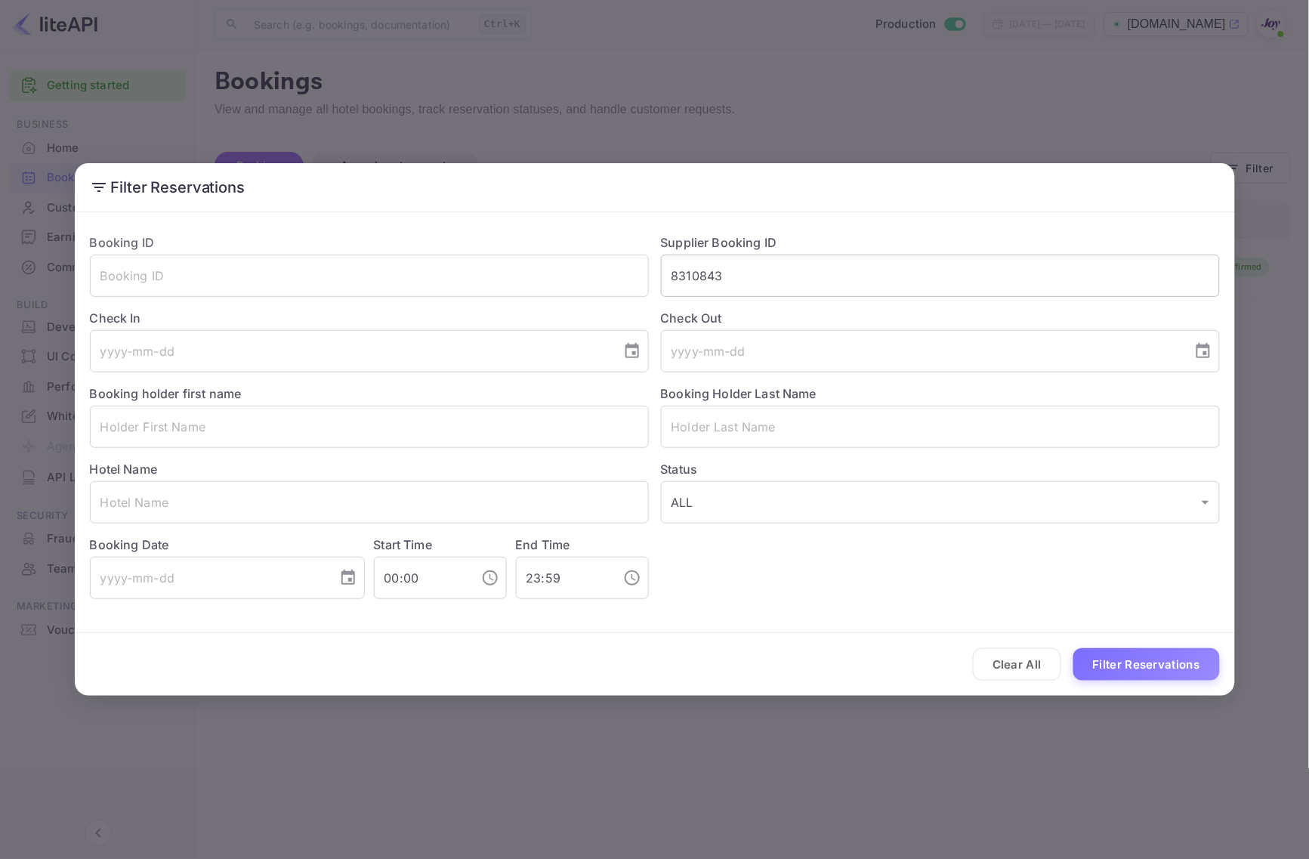
click at [756, 270] on input "8310843" at bounding box center [940, 276] width 559 height 42
click at [1132, 656] on button "Filter Reservations" at bounding box center [1147, 664] width 147 height 32
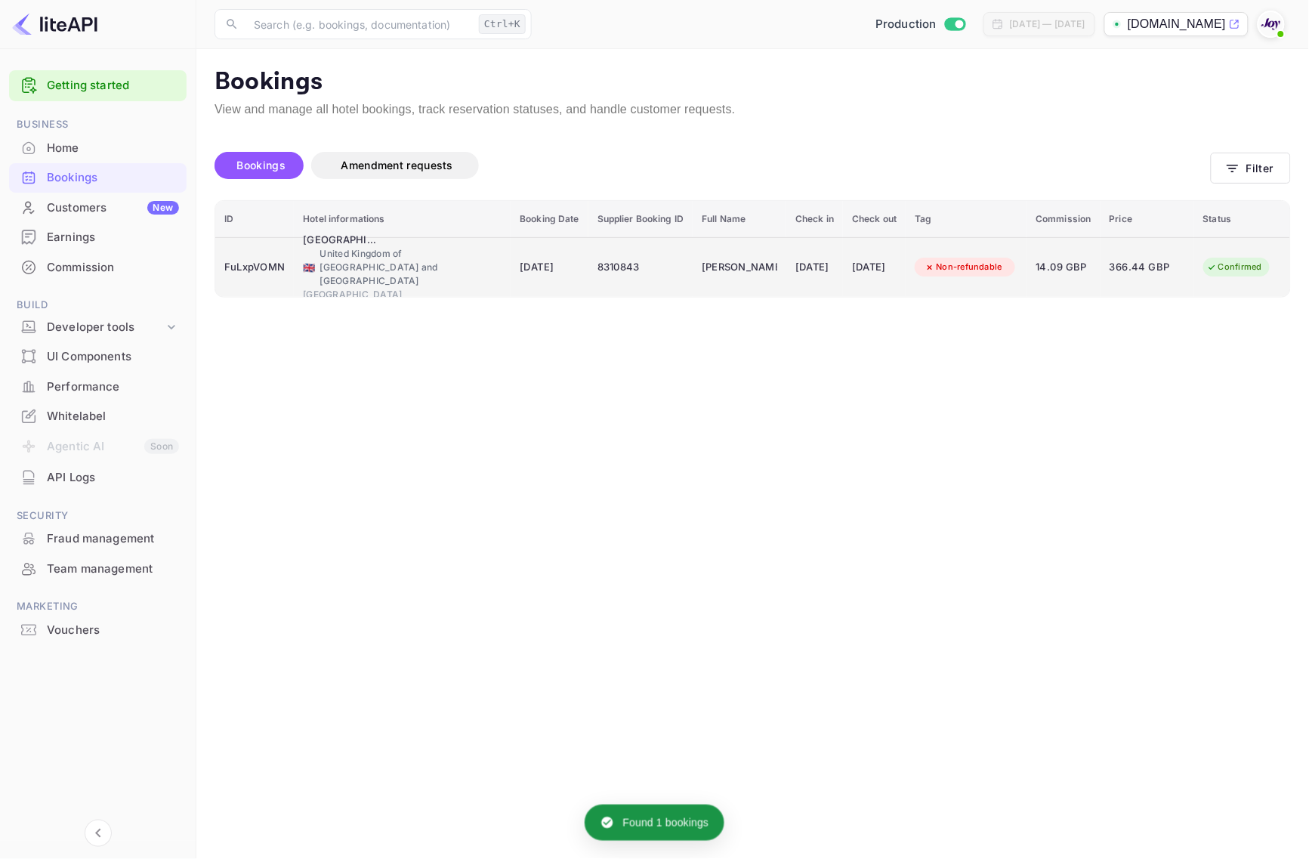
click at [257, 270] on div "FuLxpVOMN" at bounding box center [254, 267] width 60 height 24
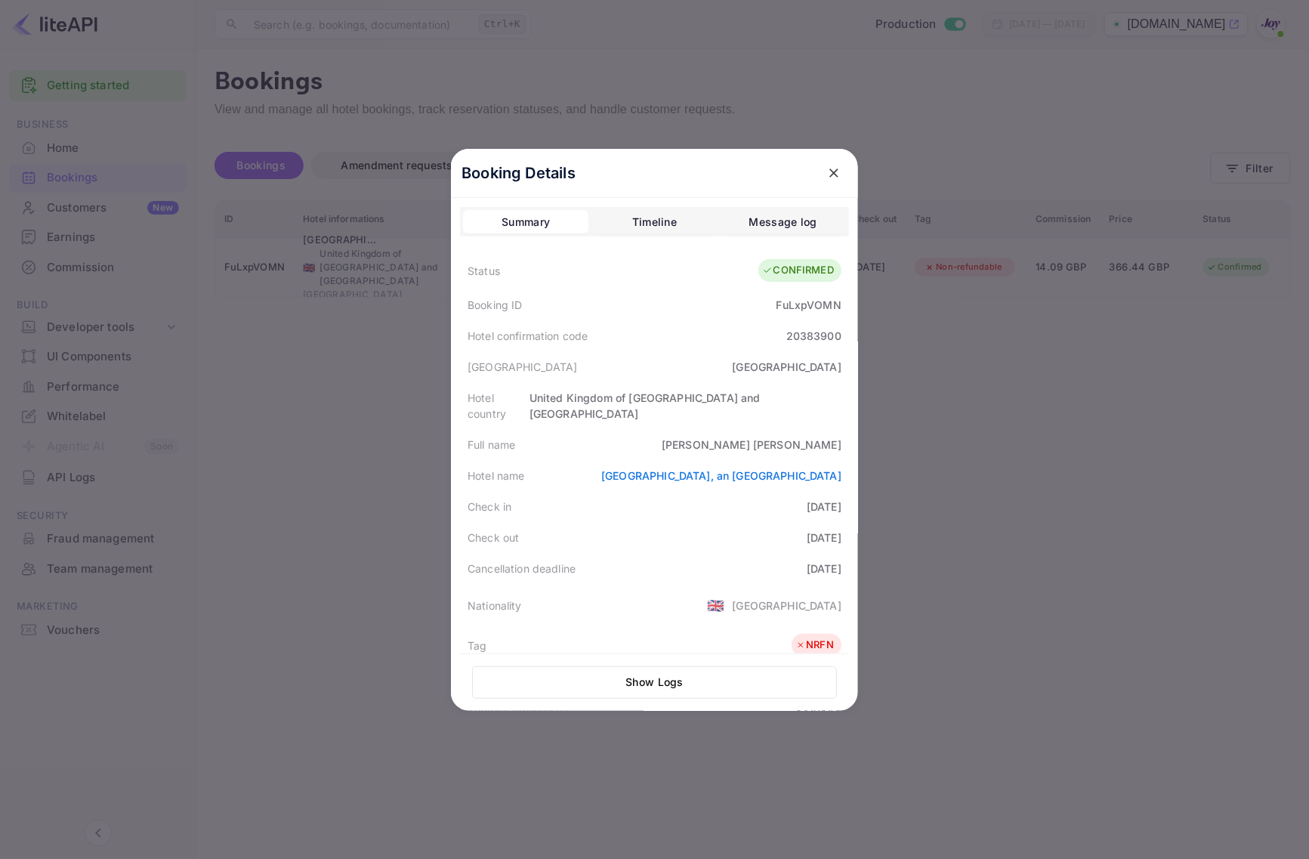
click at [1017, 599] on div at bounding box center [654, 429] width 1309 height 859
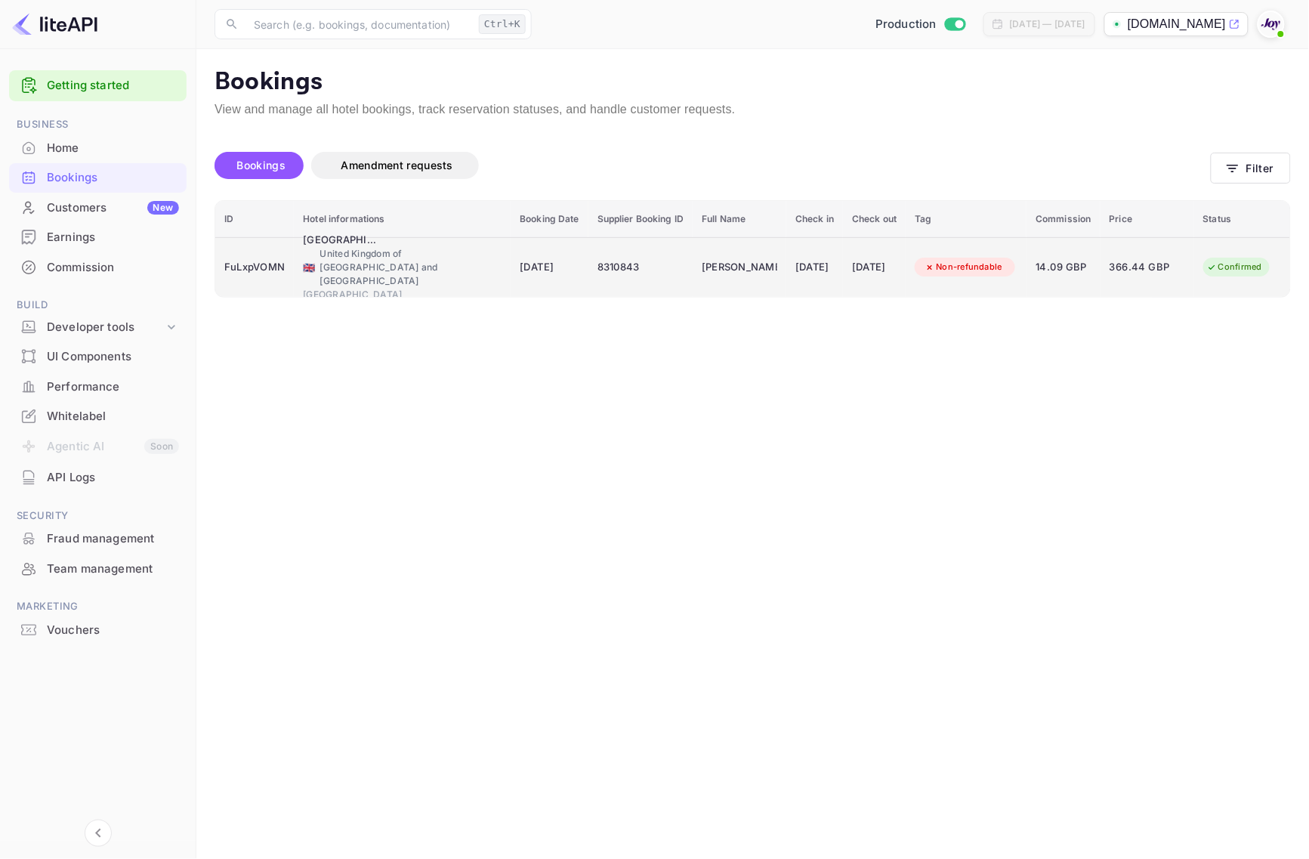
click at [374, 278] on div "🇬🇧 [GEOGRAPHIC_DATA] and [GEOGRAPHIC_DATA]" at bounding box center [402, 267] width 199 height 41
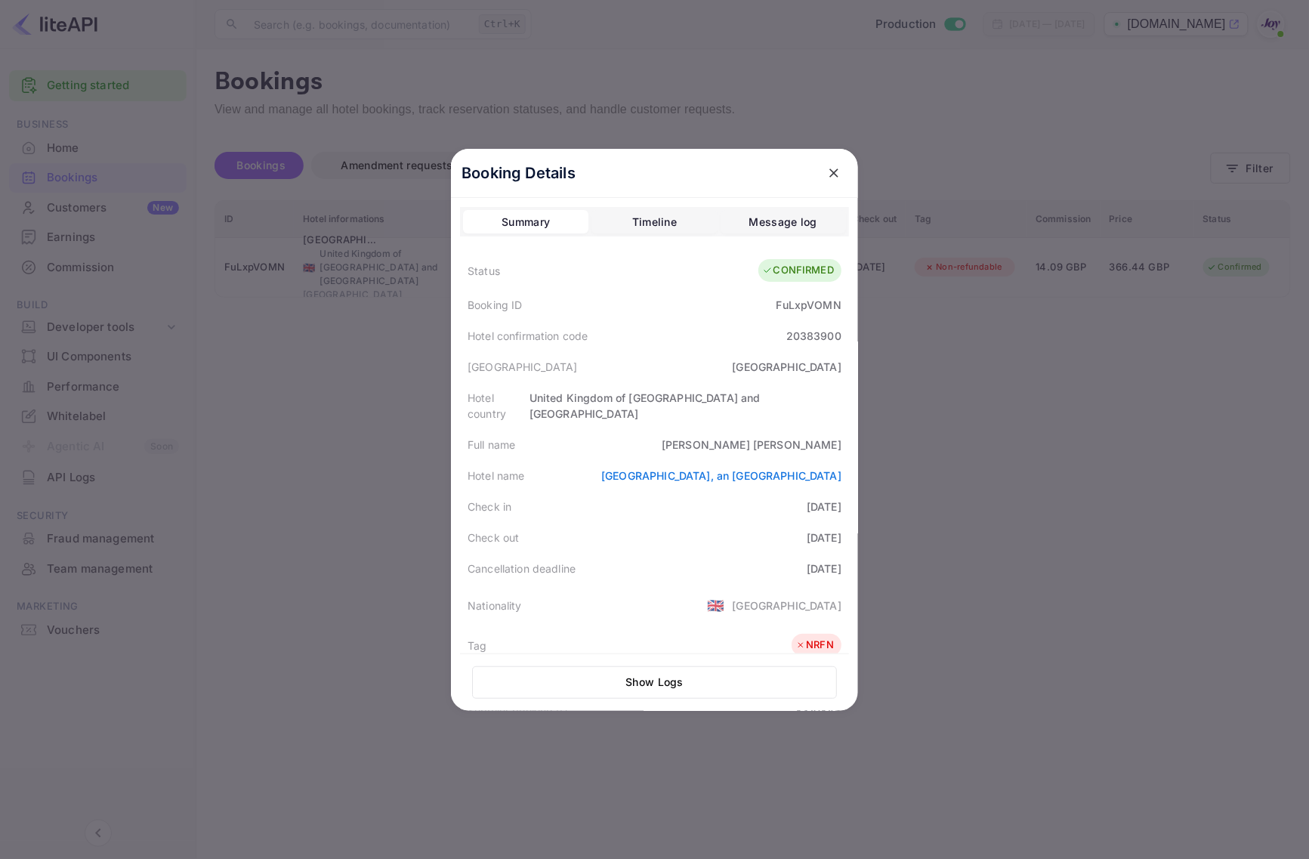
click at [1114, 493] on div at bounding box center [654, 429] width 1309 height 859
